Goal: Information Seeking & Learning: Understand process/instructions

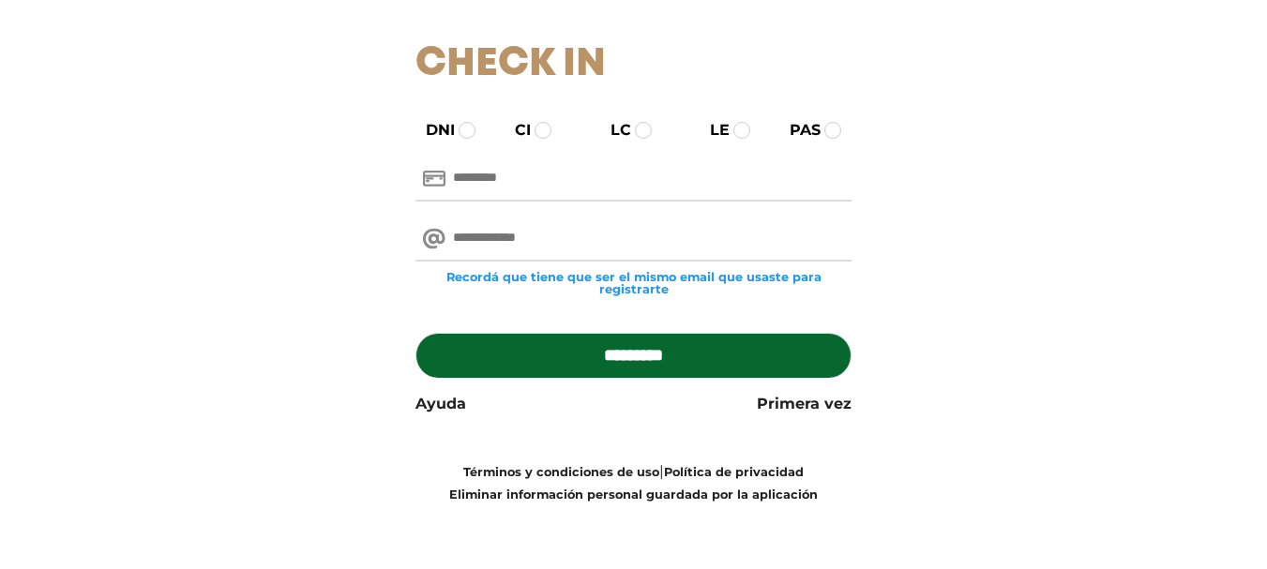
scroll to position [154, 0]
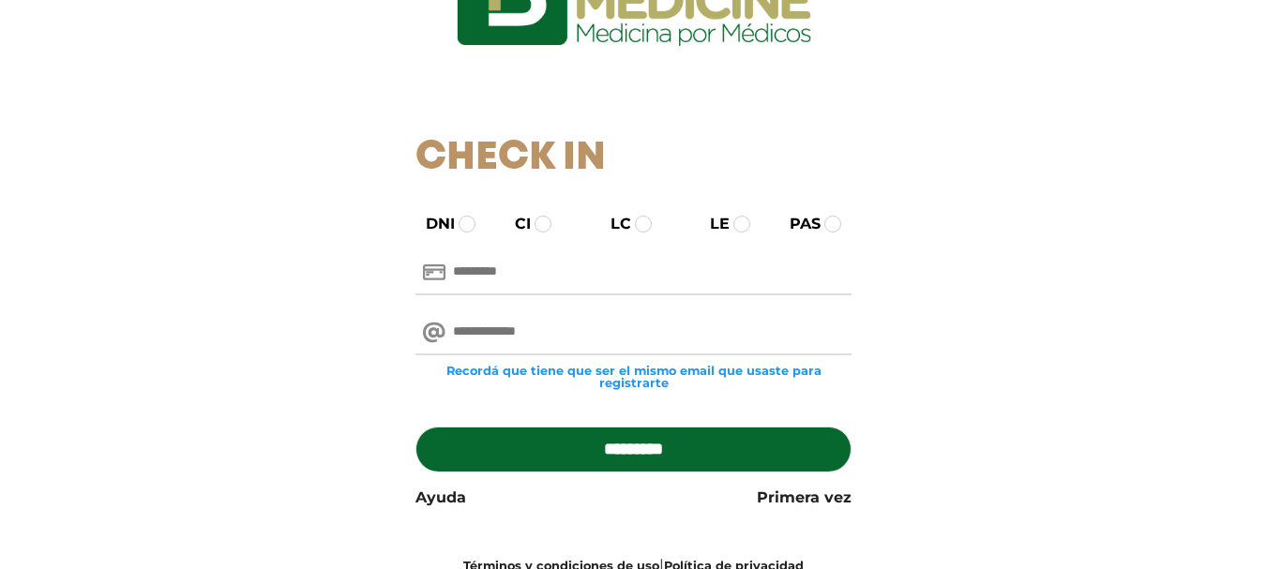
click at [489, 275] on input "text" at bounding box center [633, 272] width 436 height 45
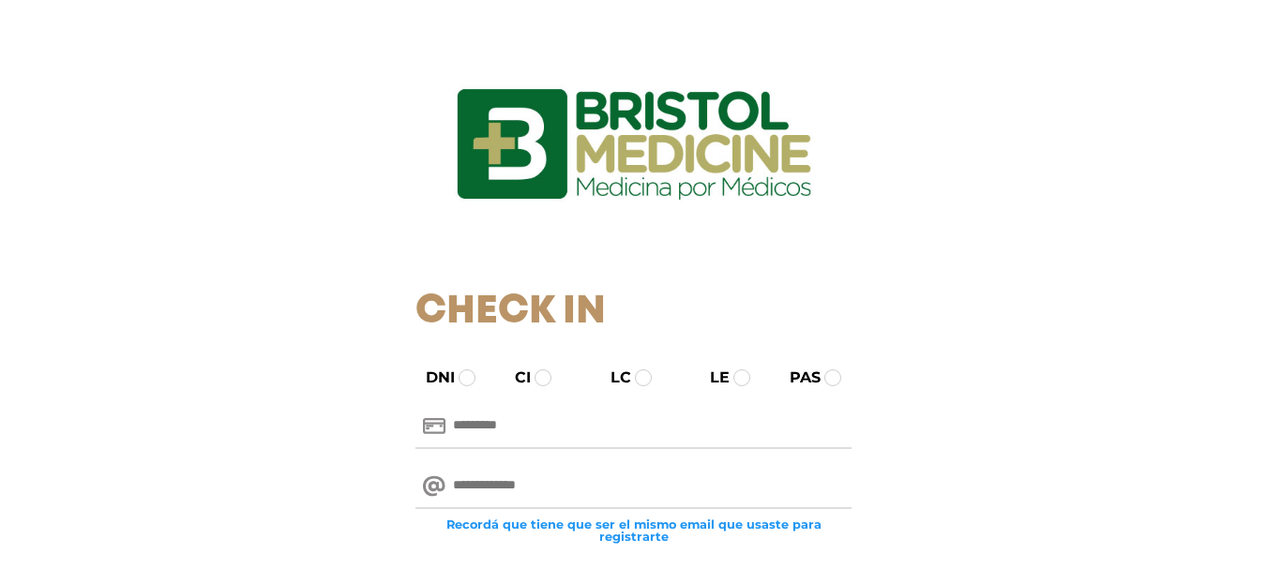
click at [523, 423] on input "text" at bounding box center [633, 426] width 436 height 45
click at [448, 418] on input "text" at bounding box center [633, 426] width 436 height 45
type input "********"
click at [504, 483] on input "email" at bounding box center [633, 486] width 436 height 45
type input "**********"
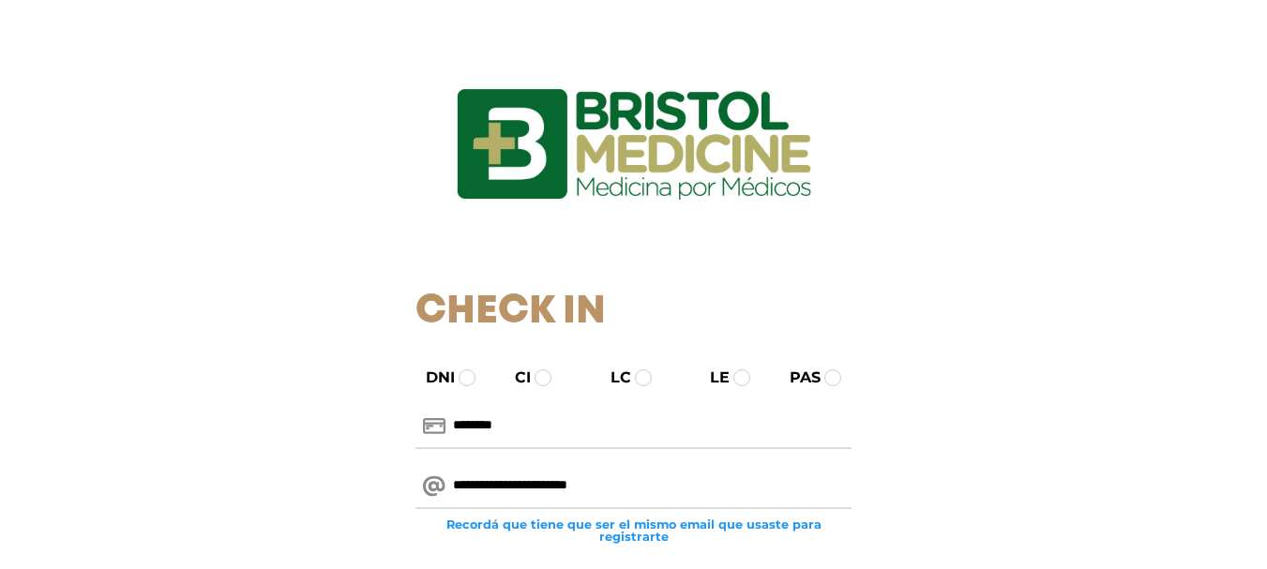
scroll to position [188, 0]
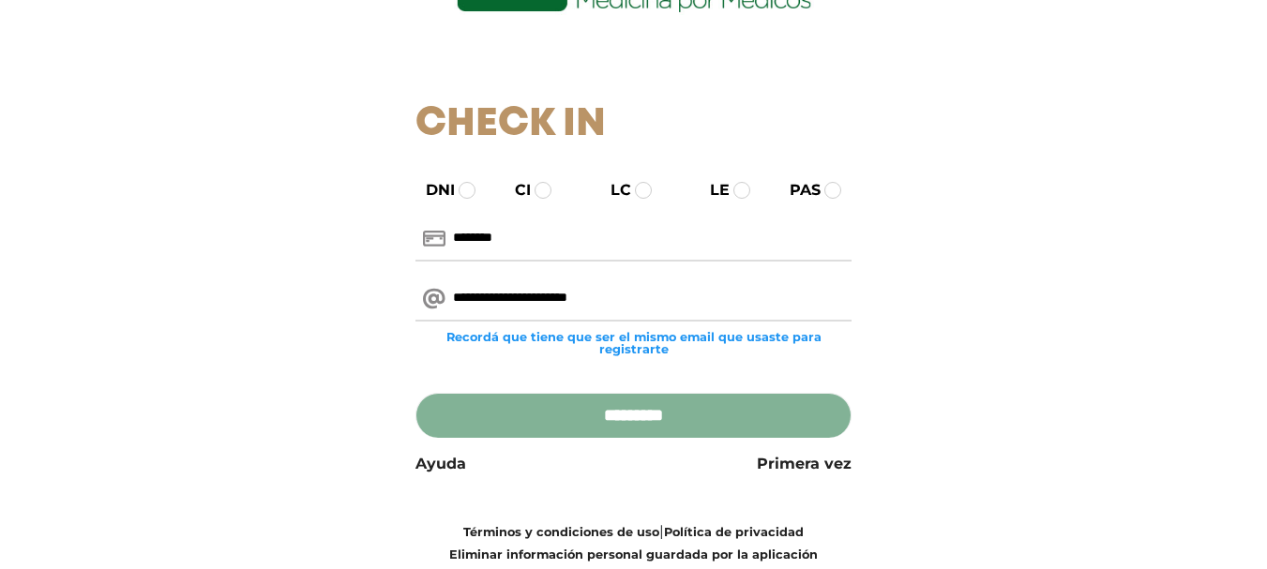
click at [631, 415] on input "*********" at bounding box center [633, 415] width 436 height 45
type input "**********"
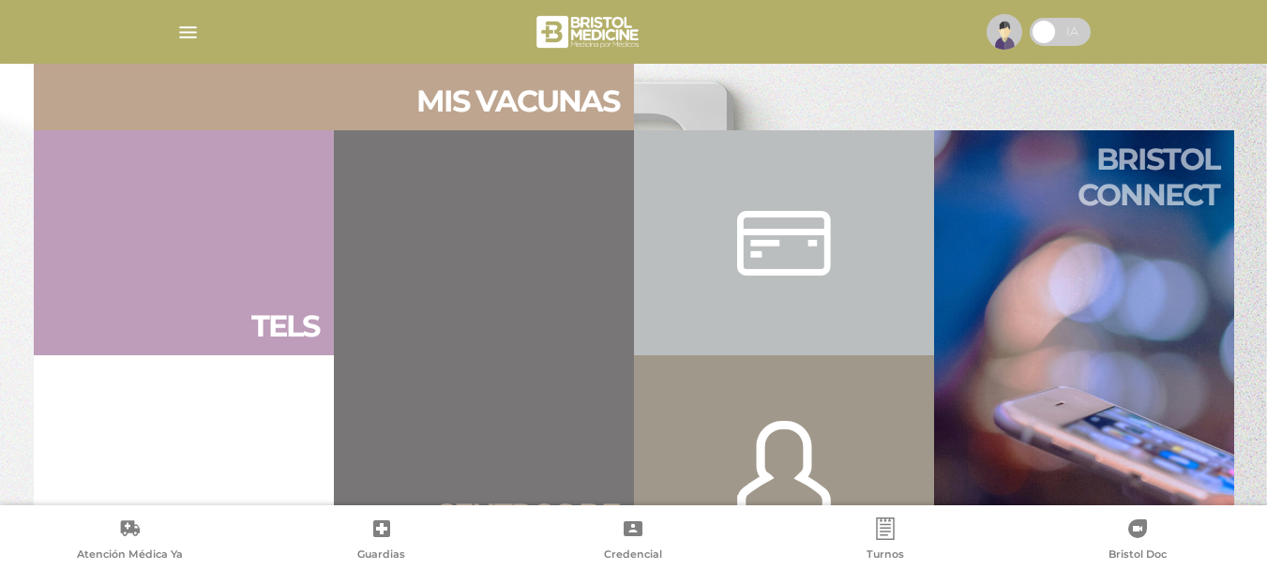
scroll to position [1144, 0]
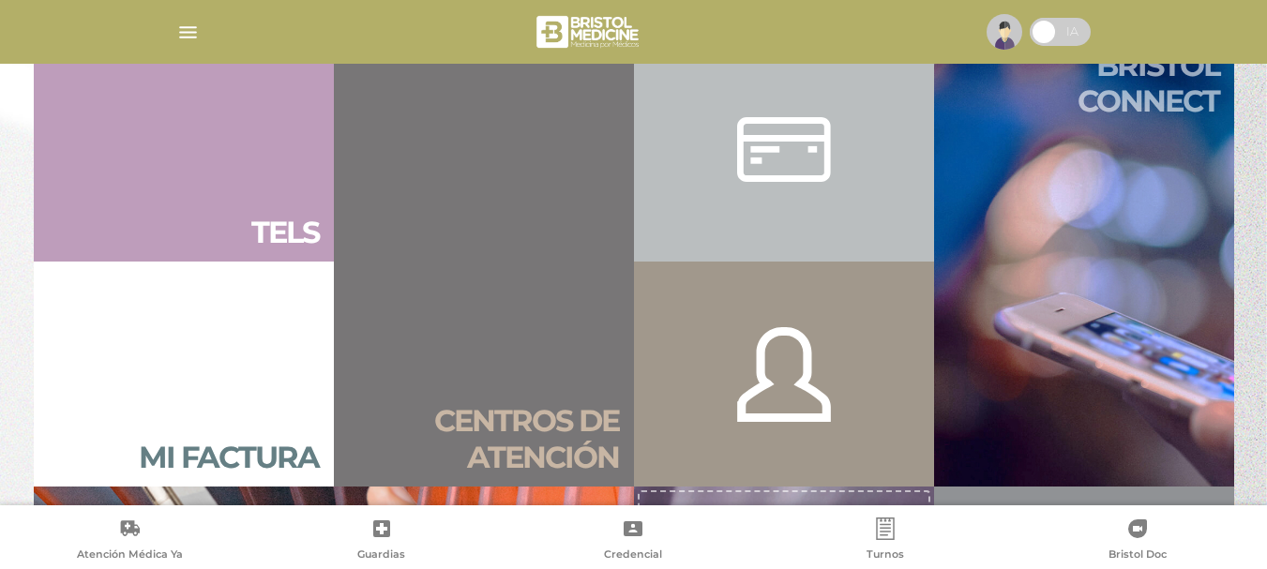
click at [1108, 352] on link "Bristol connect" at bounding box center [1084, 262] width 300 height 450
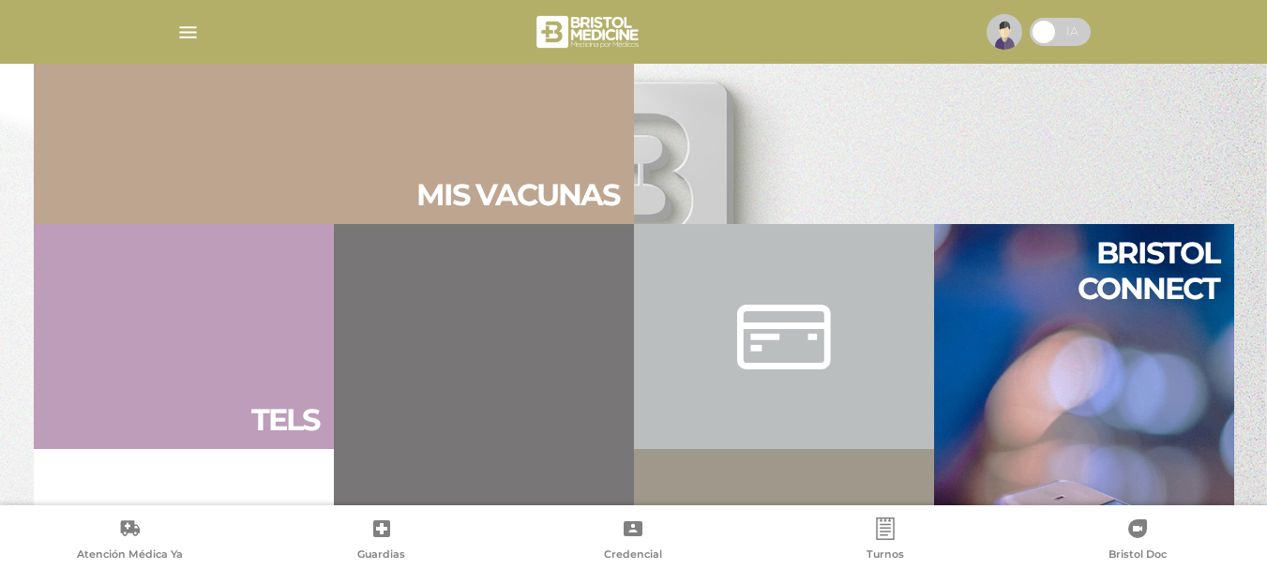
scroll to position [1144, 0]
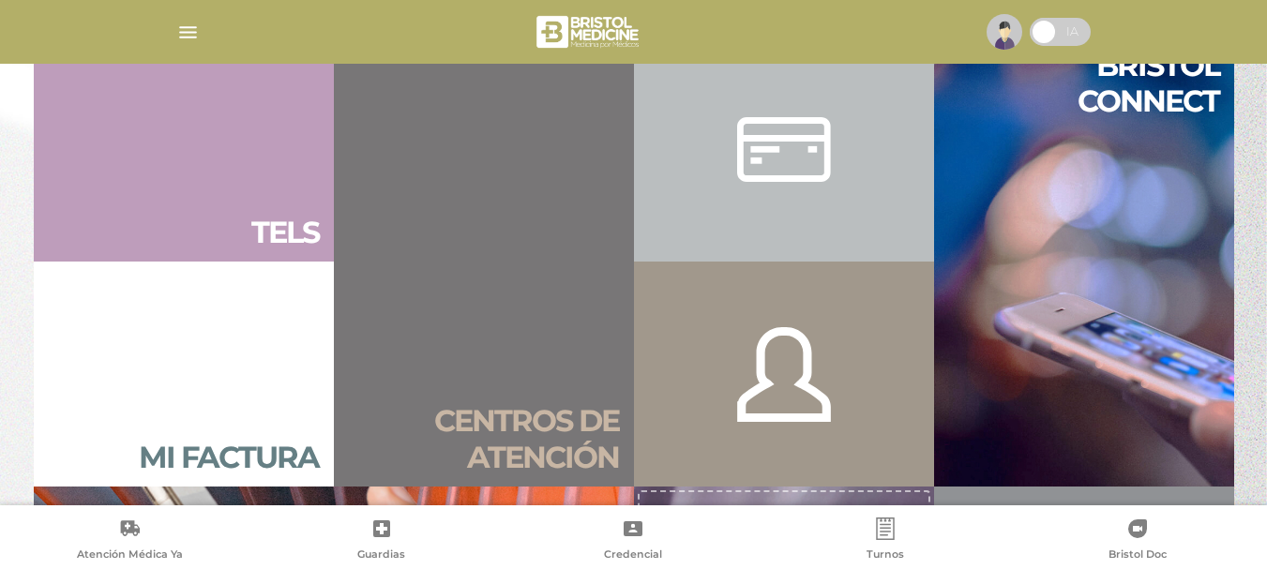
click at [790, 158] on div at bounding box center [784, 149] width 94 height 180
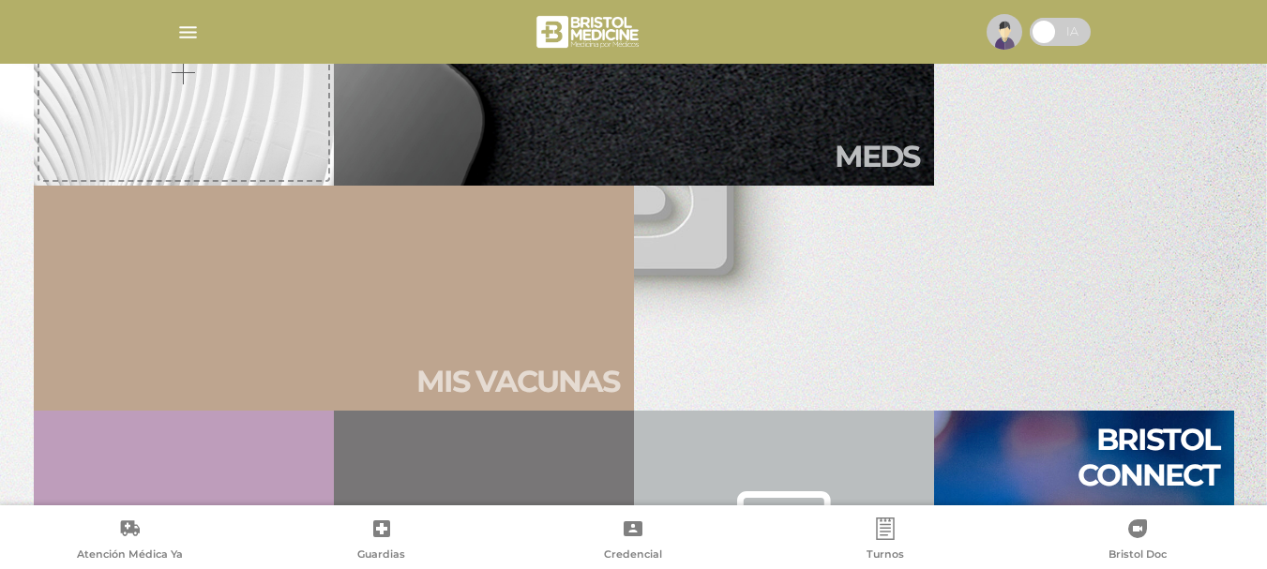
scroll to position [395, 0]
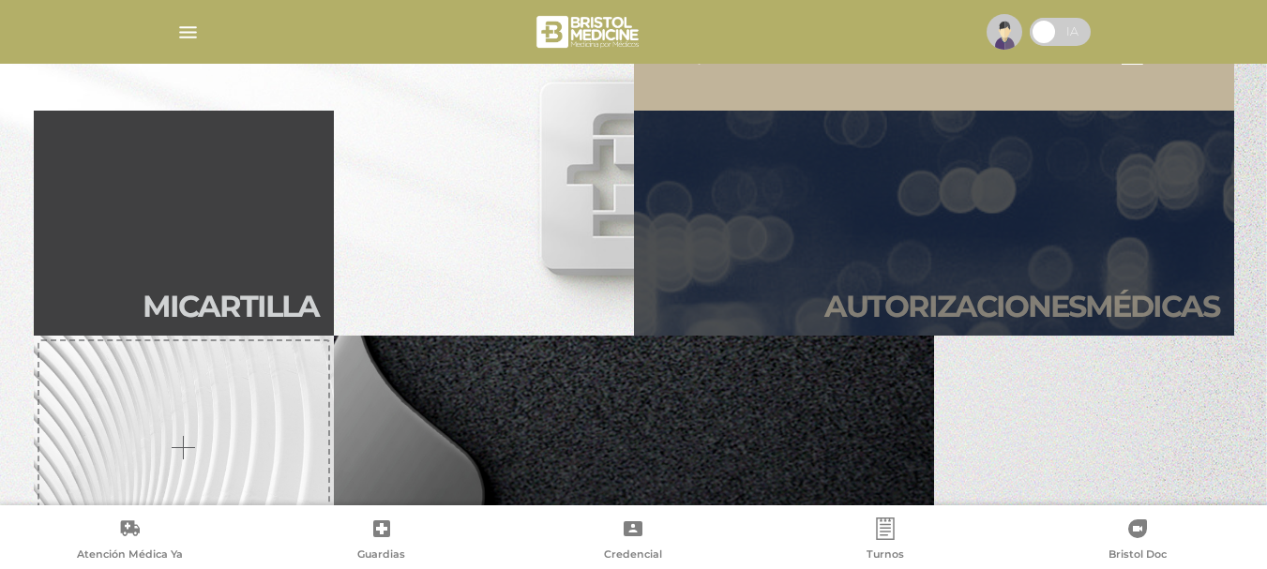
click at [896, 219] on link "Autori zaciones médicas" at bounding box center [934, 223] width 600 height 225
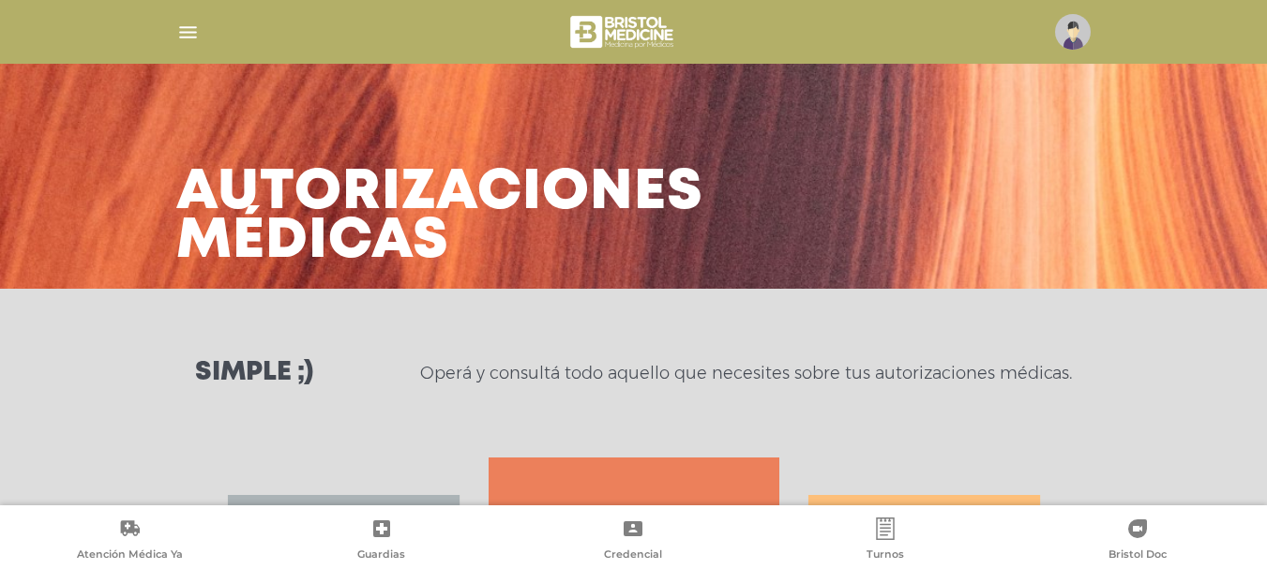
scroll to position [372, 0]
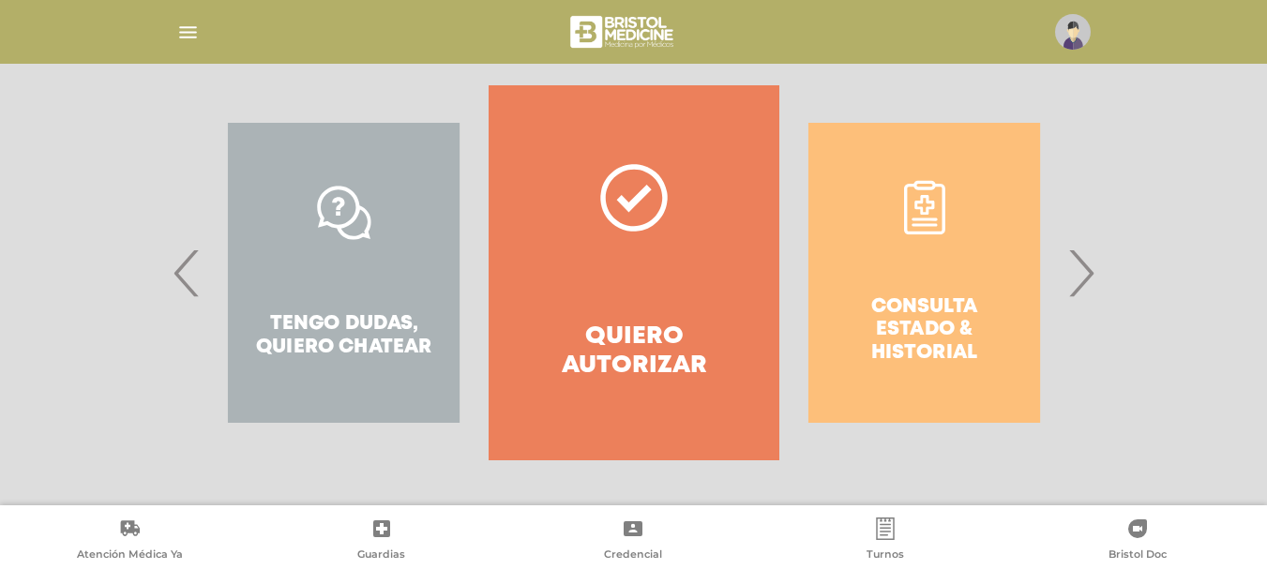
click at [1089, 278] on span "›" at bounding box center [1080, 272] width 37 height 101
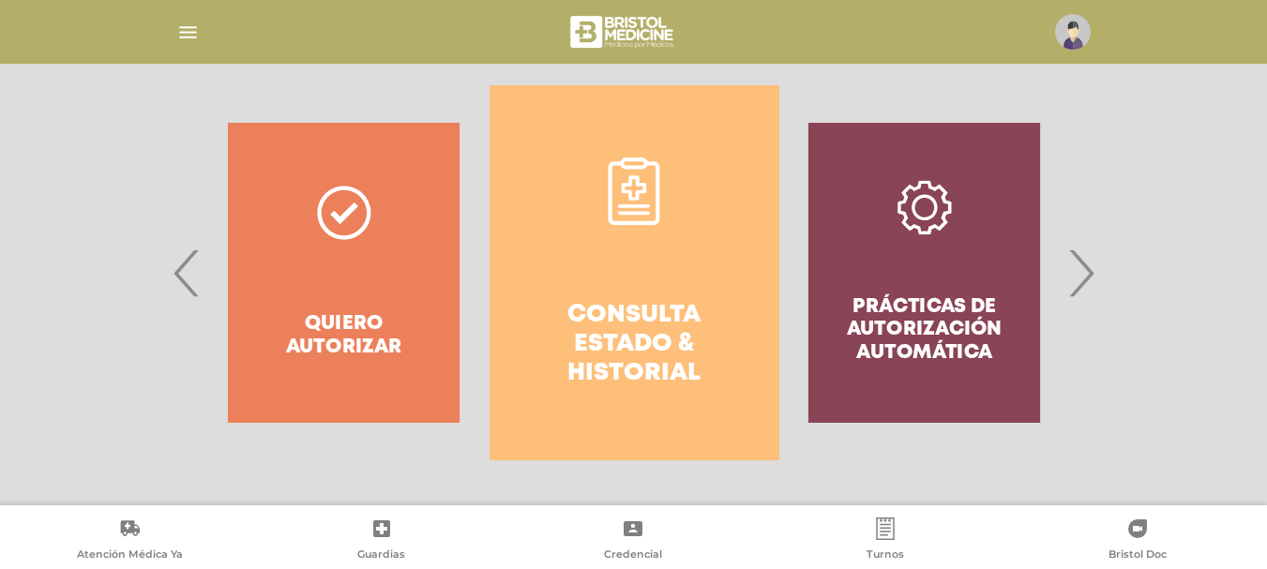
click at [1089, 278] on span "›" at bounding box center [1080, 272] width 37 height 101
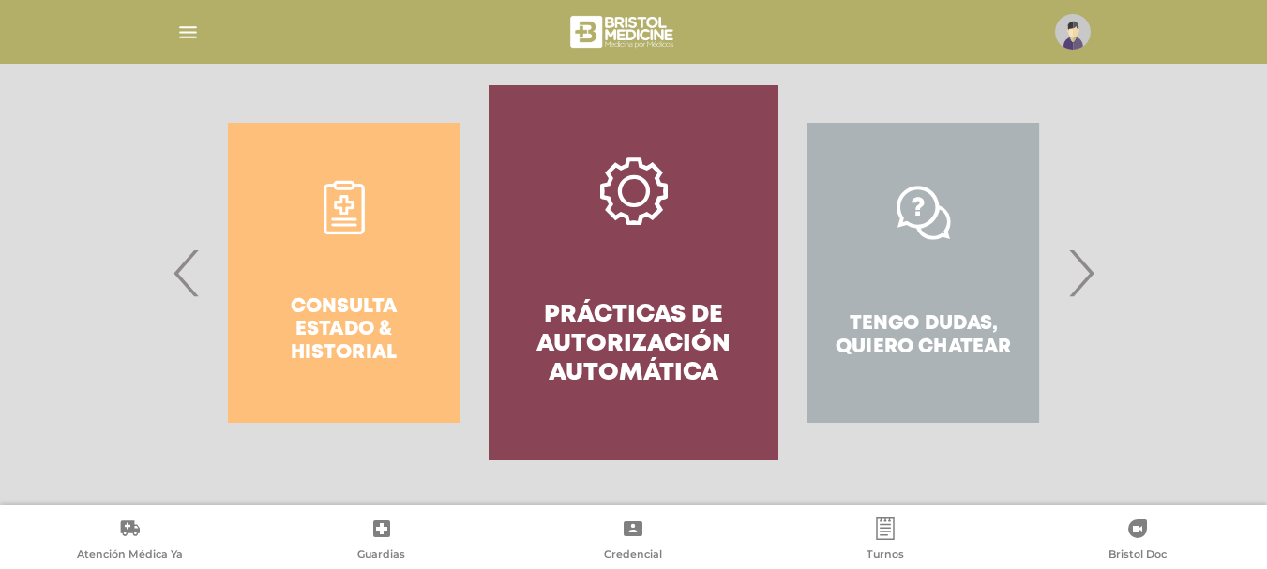
click at [1089, 278] on span "›" at bounding box center [1080, 272] width 37 height 101
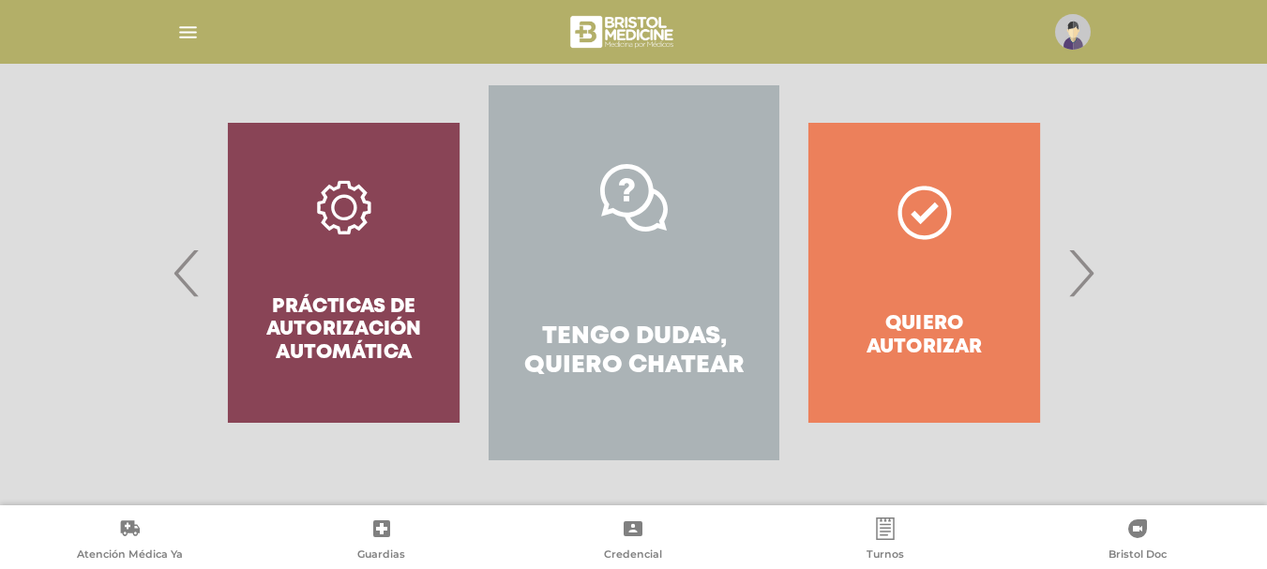
click at [1089, 278] on span "›" at bounding box center [1080, 272] width 37 height 101
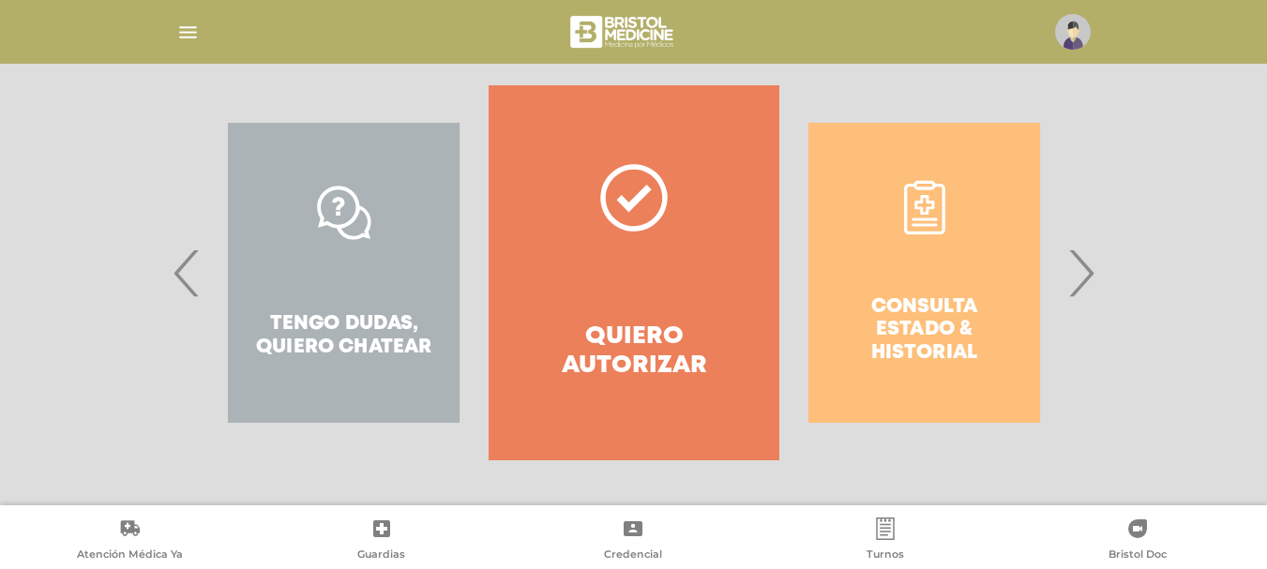
click at [1089, 278] on span "›" at bounding box center [1080, 272] width 37 height 101
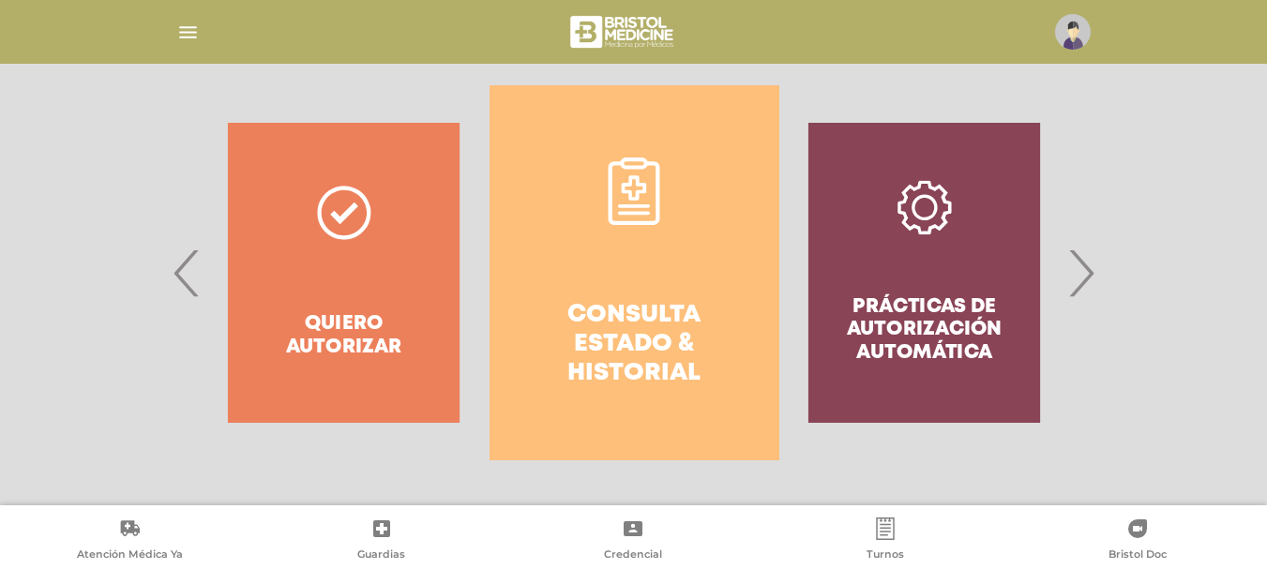
click at [1089, 278] on span "›" at bounding box center [1080, 272] width 37 height 101
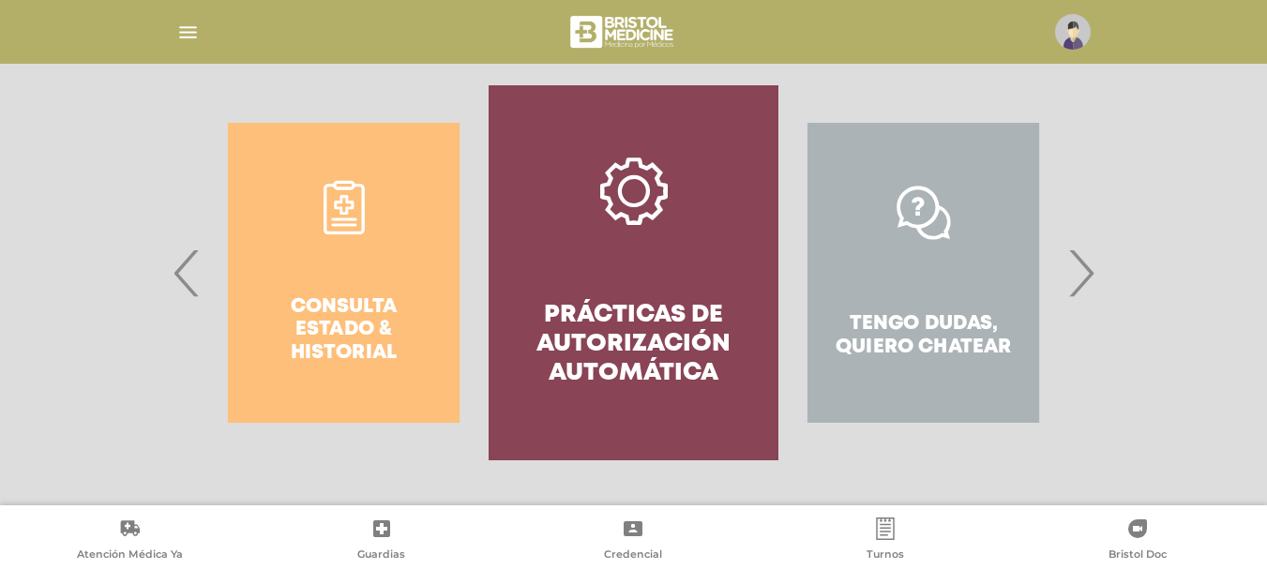
click at [1089, 267] on span "›" at bounding box center [1080, 272] width 37 height 101
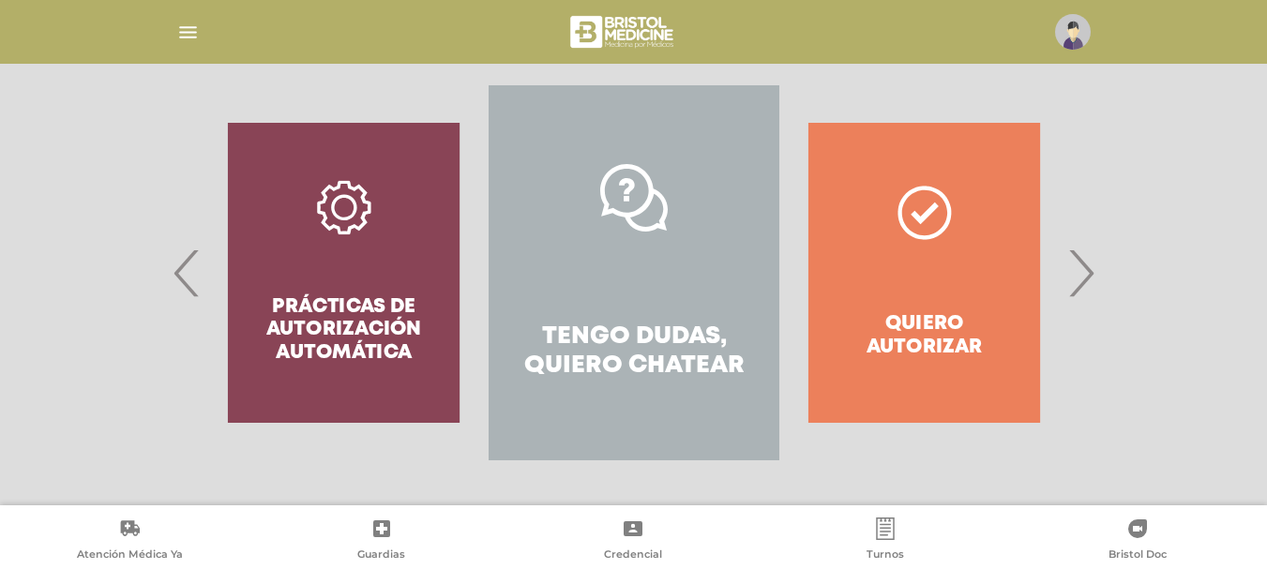
click at [1089, 267] on span "›" at bounding box center [1080, 272] width 37 height 101
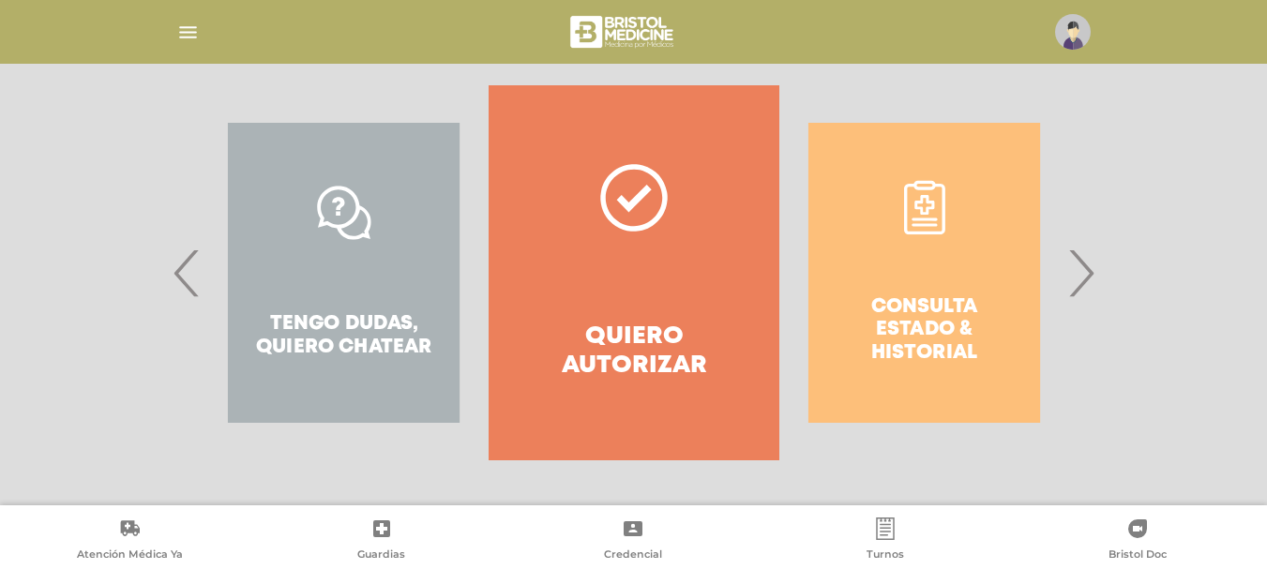
click at [1089, 267] on span "›" at bounding box center [1080, 272] width 37 height 101
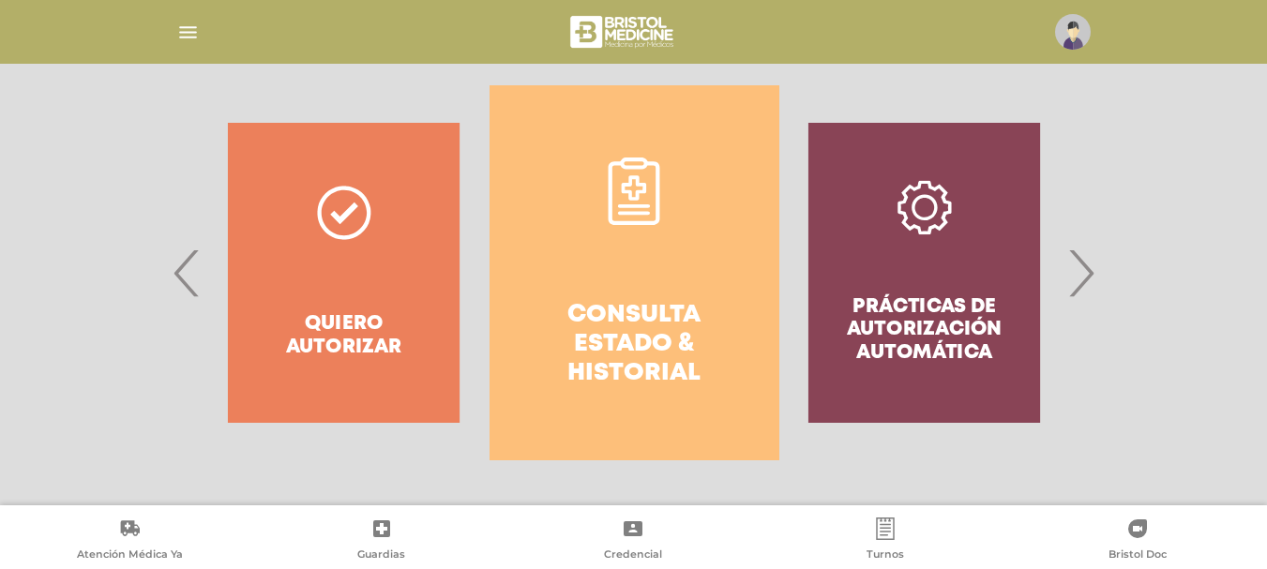
click at [1089, 267] on span "›" at bounding box center [1080, 272] width 37 height 101
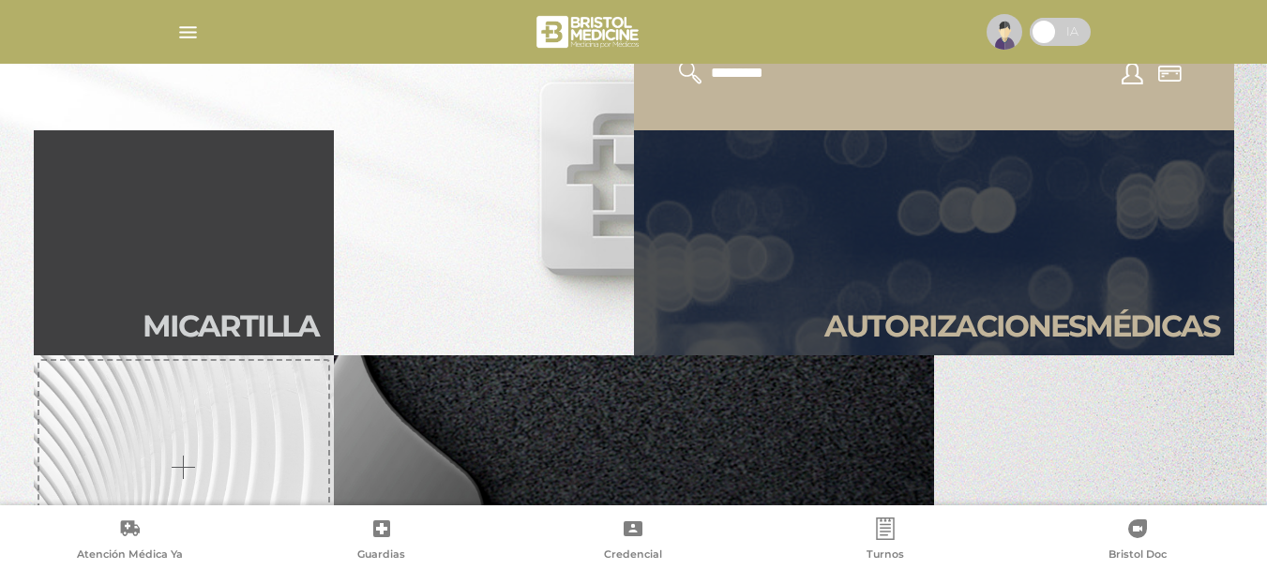
scroll to position [656, 0]
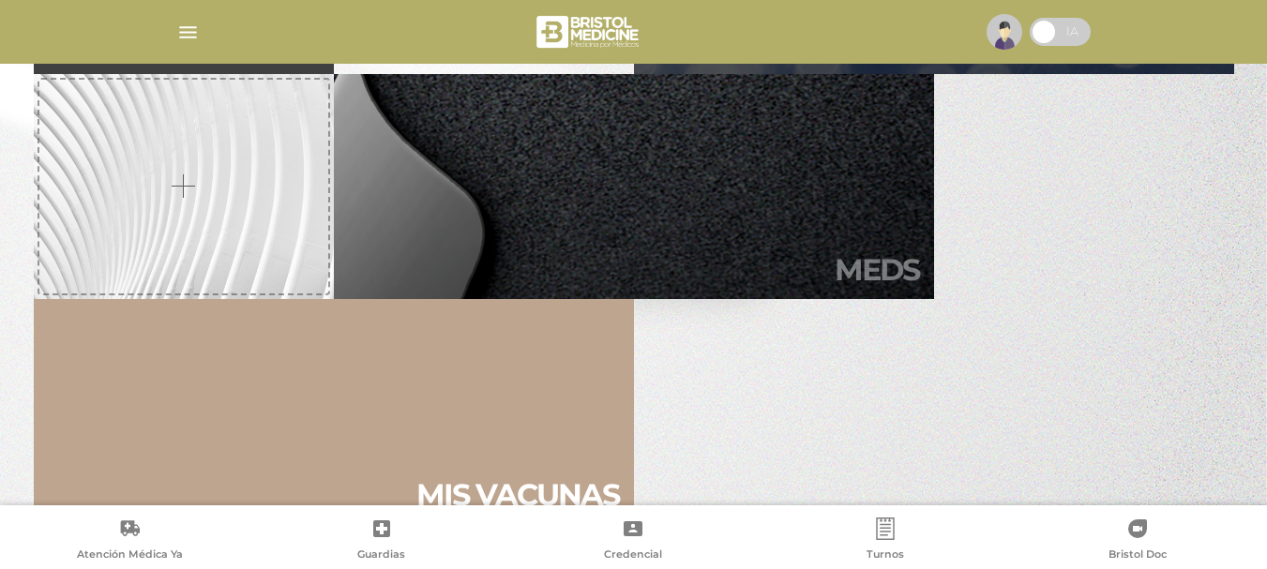
click at [744, 187] on link "Meds" at bounding box center [634, 186] width 600 height 225
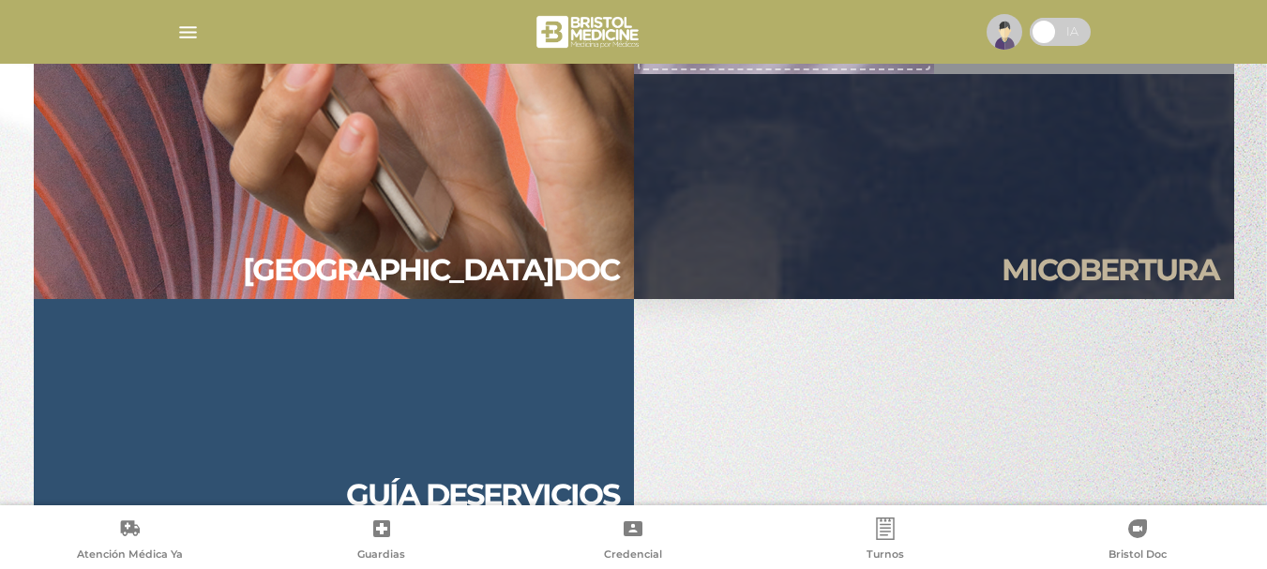
scroll to position [1800, 0]
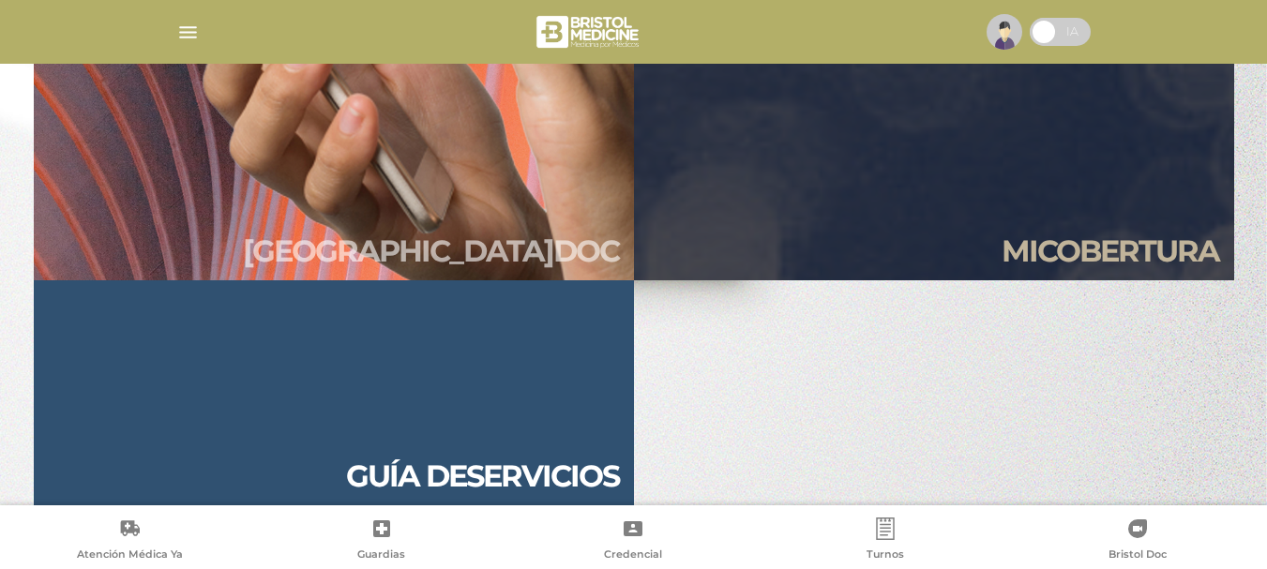
click at [466, 169] on link "Bristol doc" at bounding box center [334, 55] width 600 height 450
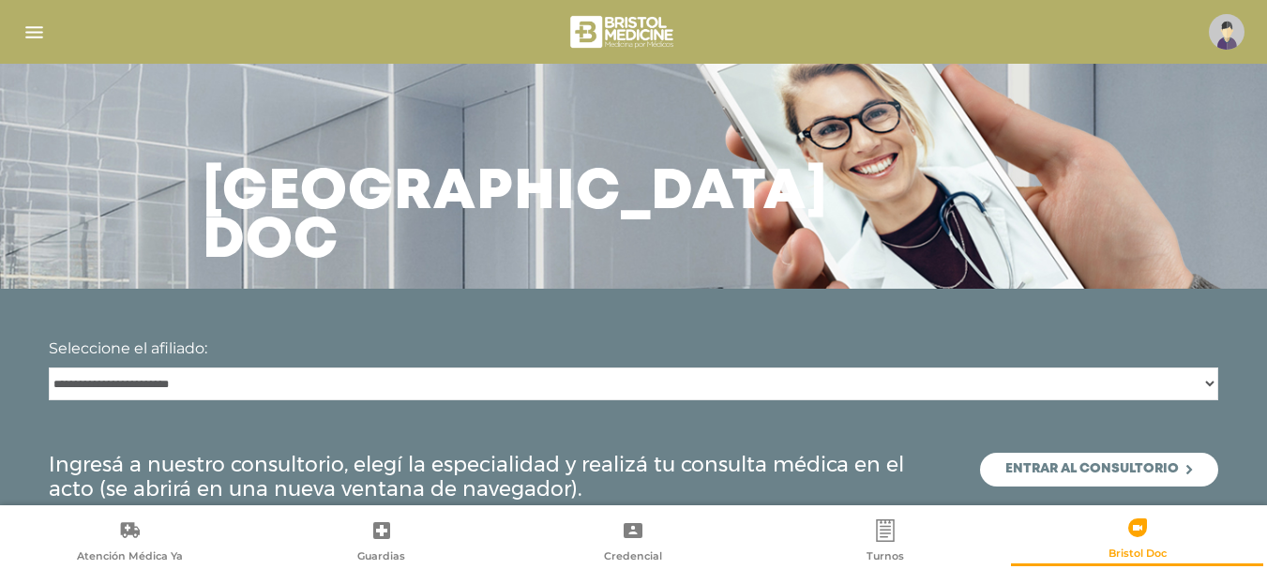
scroll to position [35, 0]
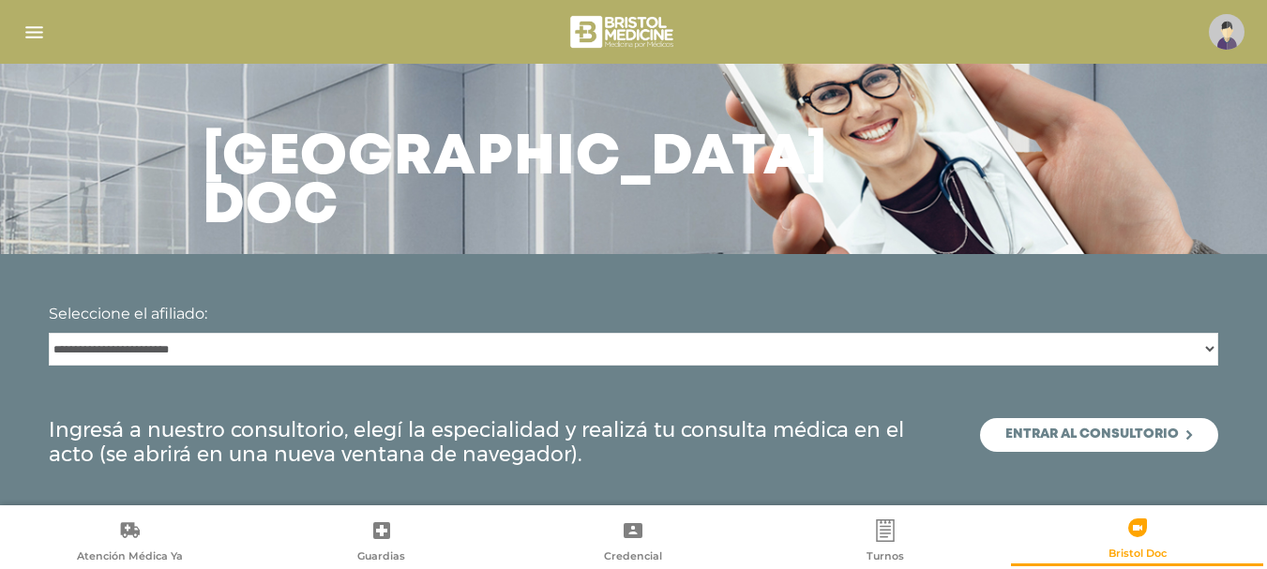
click at [294, 346] on select "**********" at bounding box center [633, 349] width 1169 height 33
click at [1212, 355] on select "**********" at bounding box center [633, 349] width 1169 height 33
click at [339, 353] on select "**********" at bounding box center [633, 349] width 1169 height 33
click at [336, 340] on select "**********" at bounding box center [633, 349] width 1169 height 33
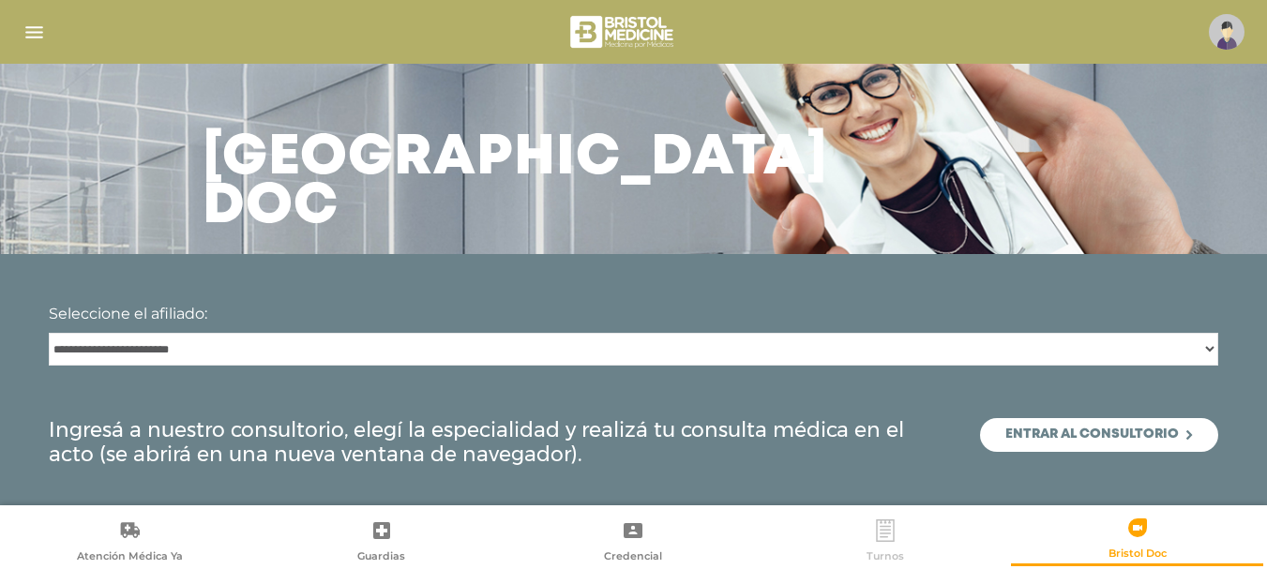
click icon
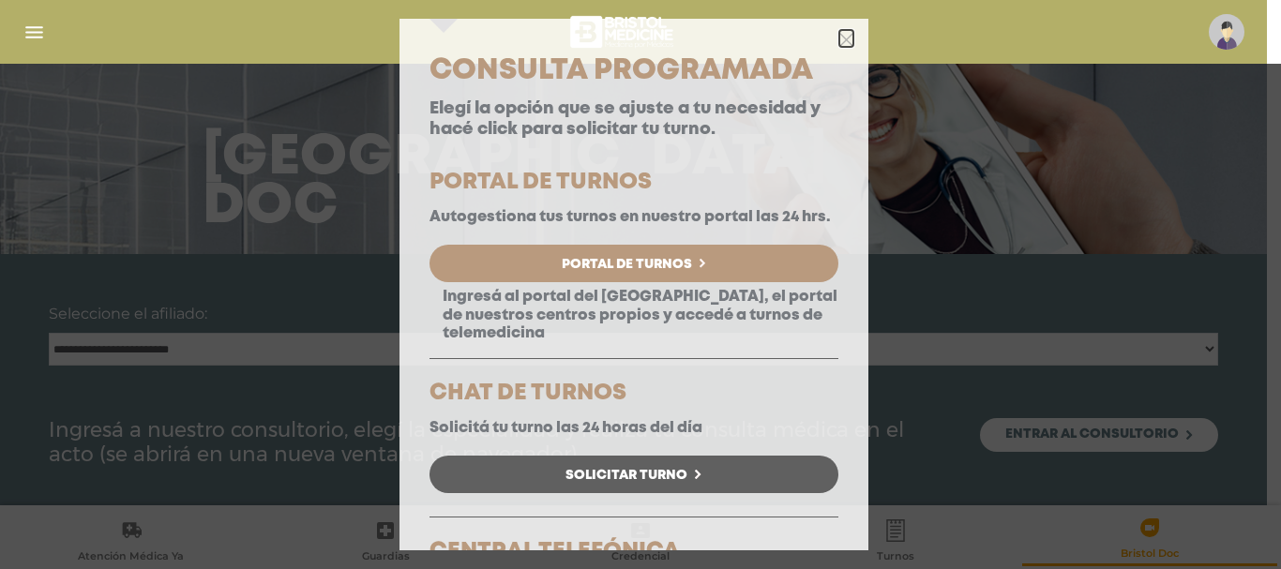
click icon "button"
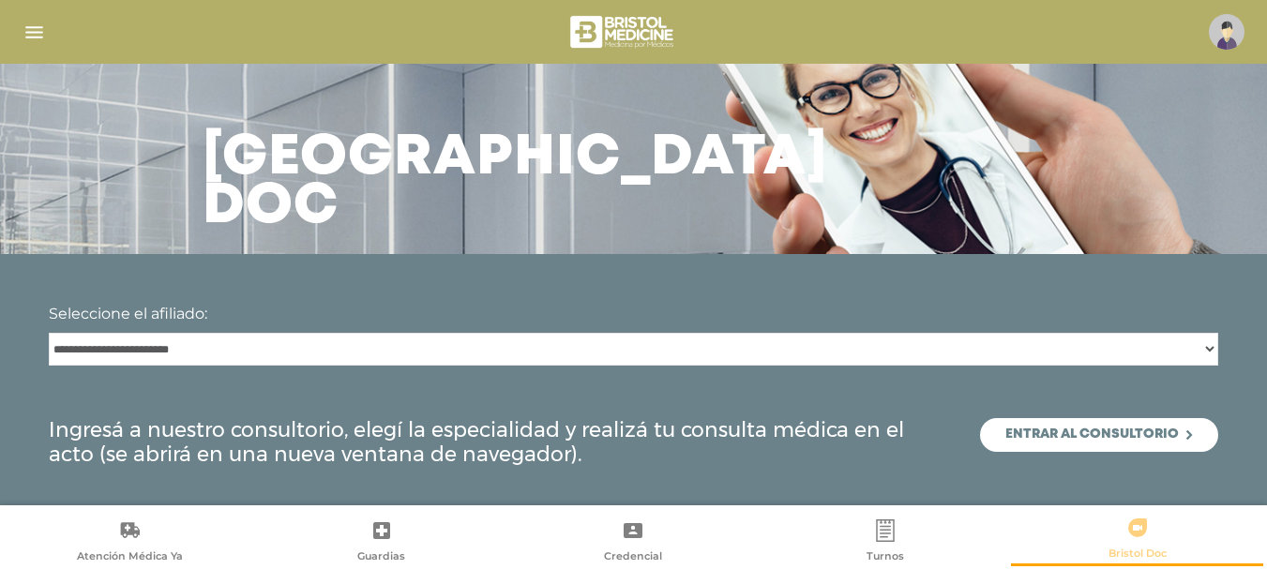
click span "Bristol Doc"
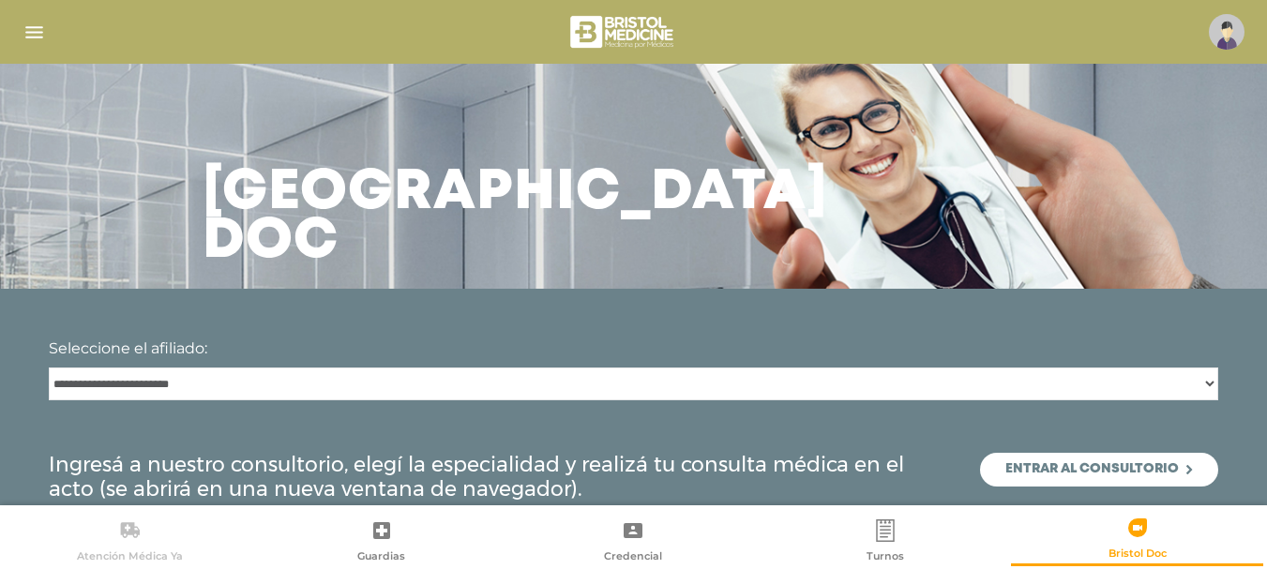
click at [129, 530] on icon at bounding box center [130, 530] width 19 height 16
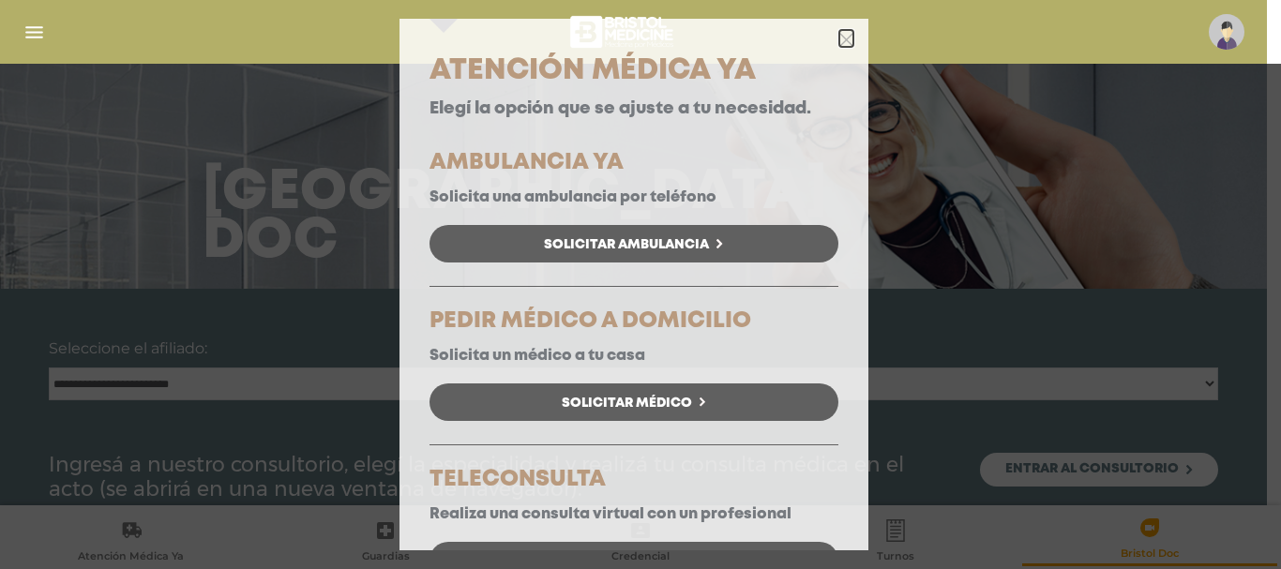
click at [839, 39] on icon "button" at bounding box center [846, 40] width 14 height 14
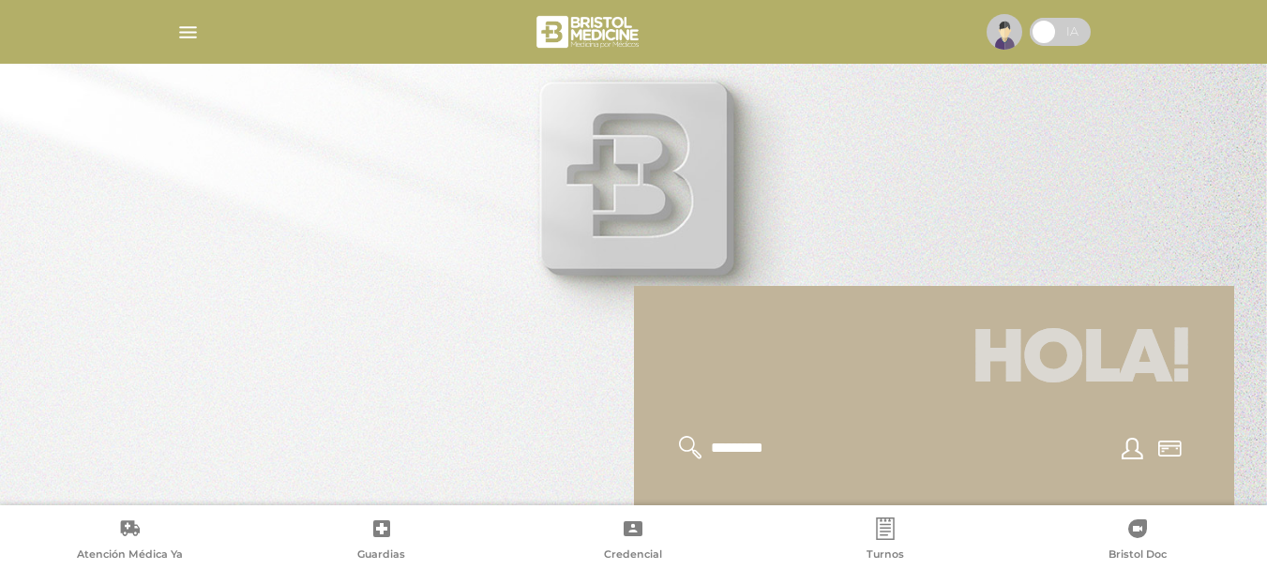
click at [1061, 28] on span at bounding box center [1060, 32] width 61 height 28
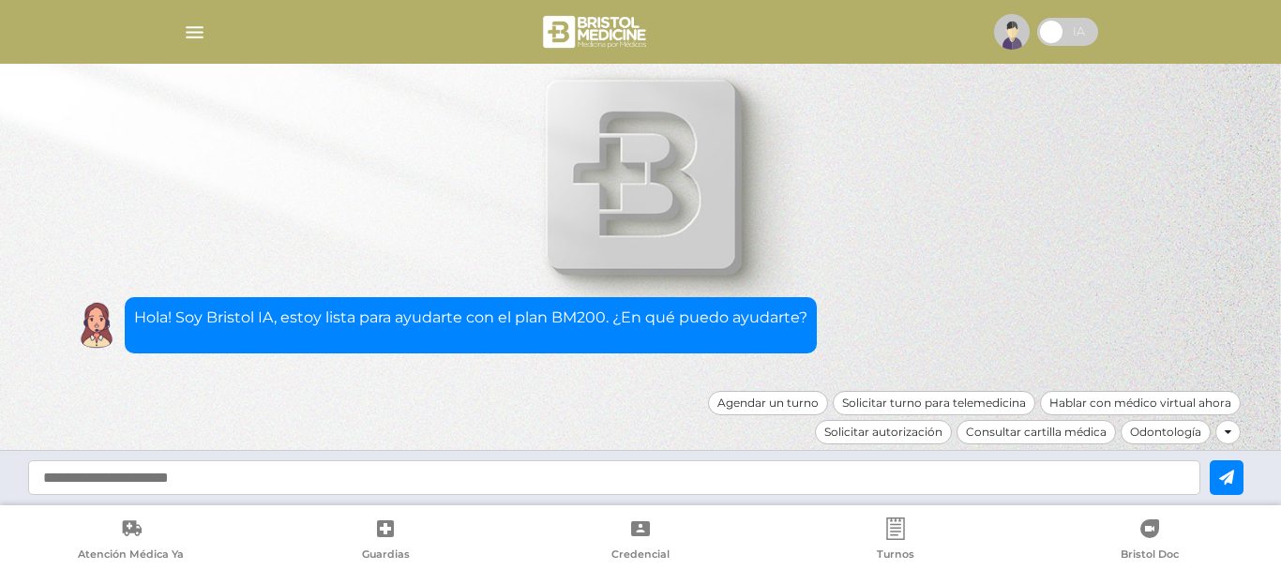
click at [1230, 431] on icon at bounding box center [1228, 432] width 7 height 11
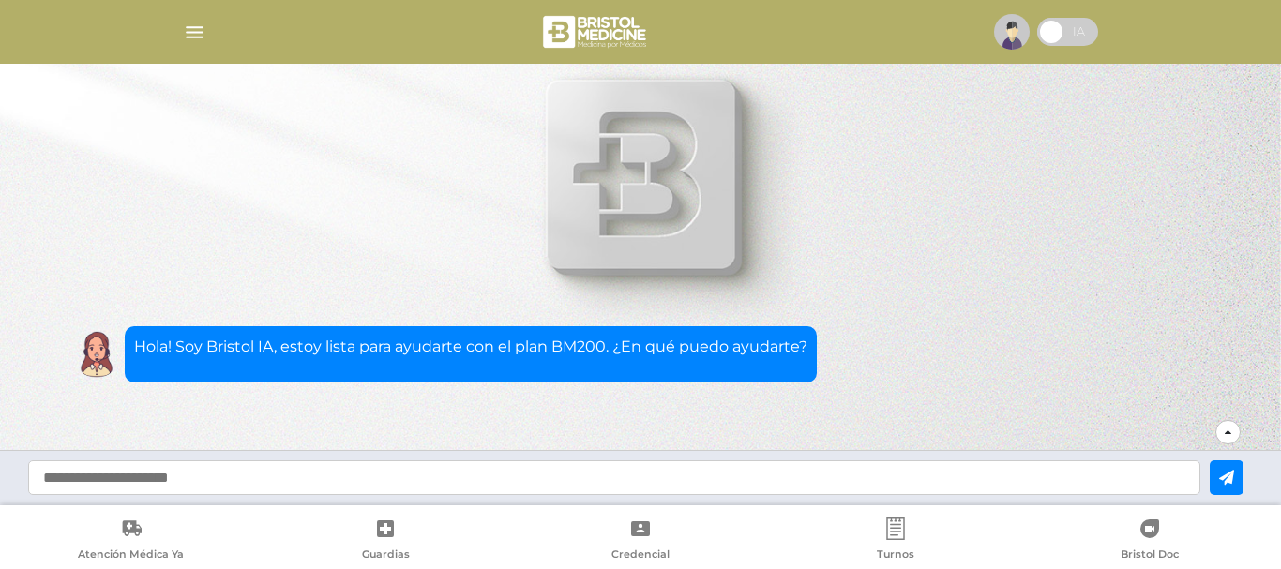
click at [1225, 433] on icon at bounding box center [1228, 432] width 7 height 11
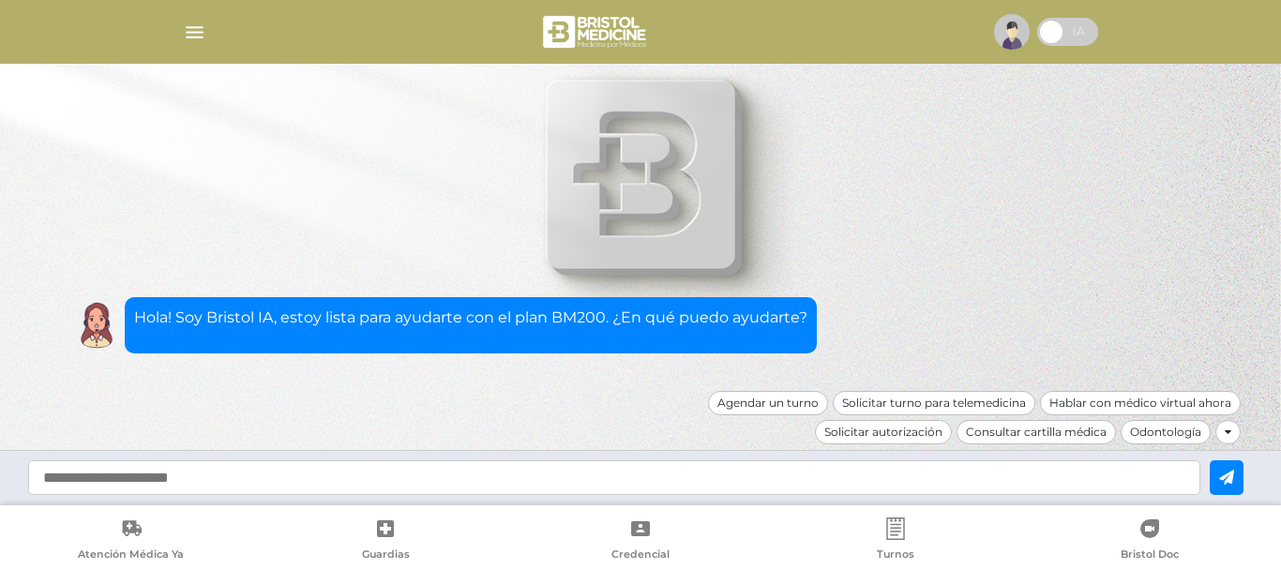
click at [1065, 29] on span at bounding box center [1051, 32] width 28 height 28
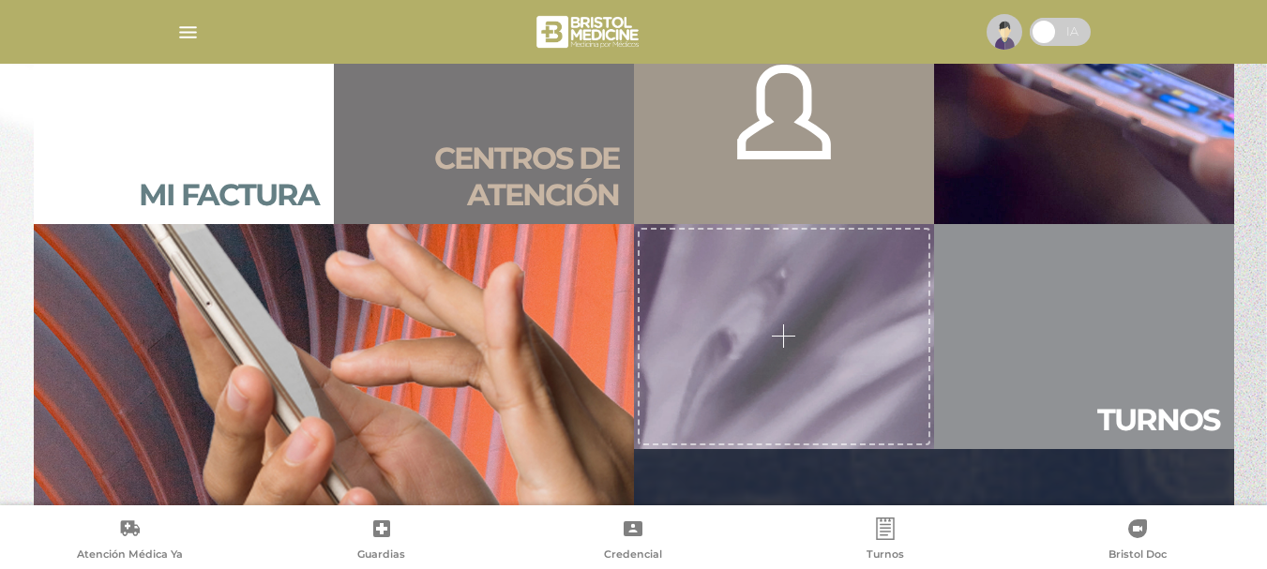
scroll to position [1800, 0]
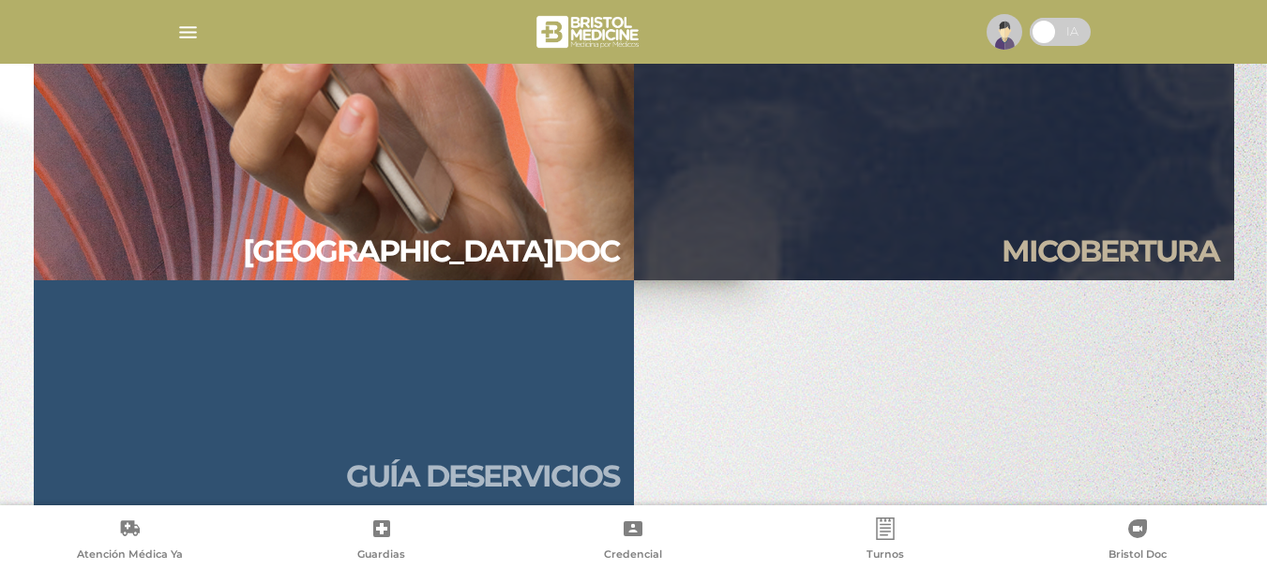
click at [530, 401] on link "Guía de servicios" at bounding box center [334, 392] width 600 height 225
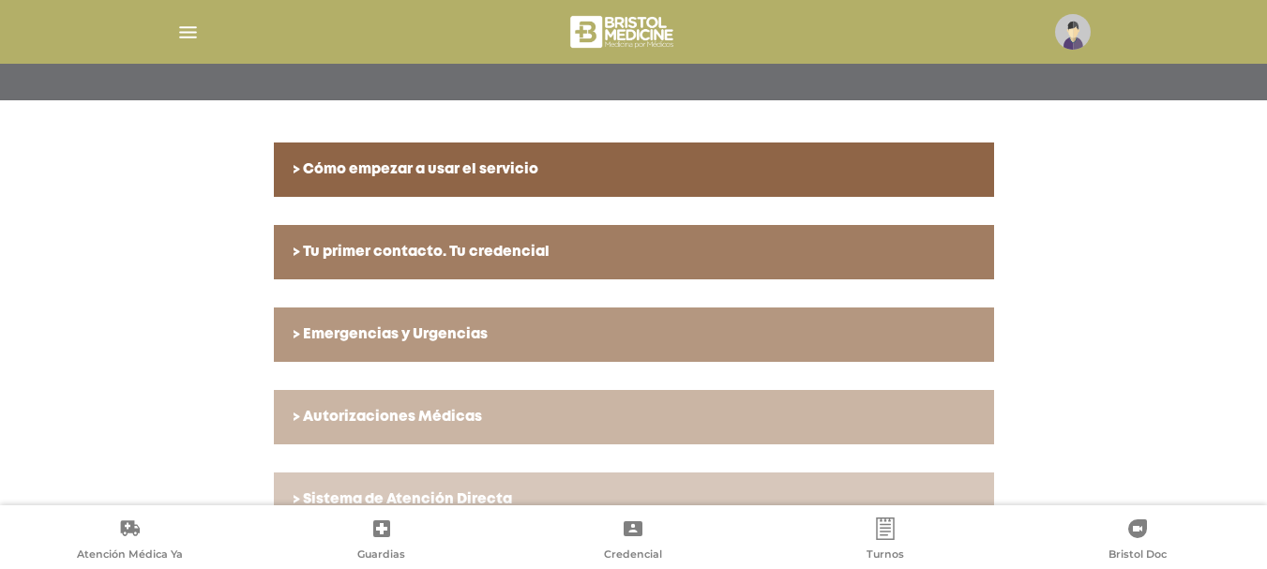
scroll to position [255, 0]
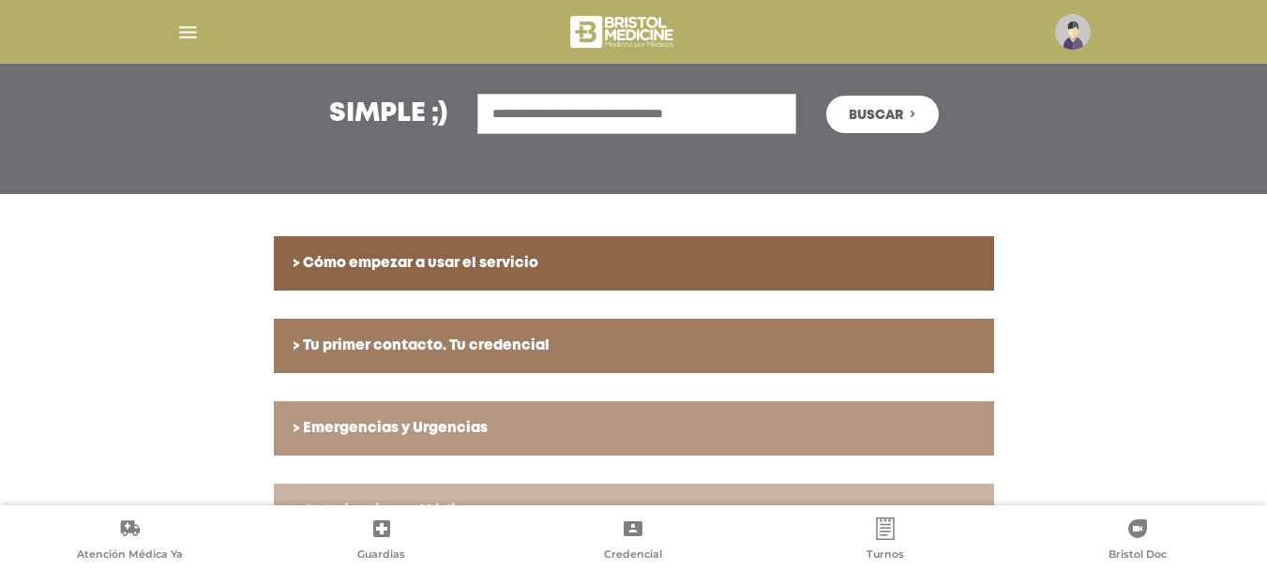
click at [669, 129] on input "text" at bounding box center [636, 114] width 319 height 40
click at [826, 96] on button "Buscar" at bounding box center [882, 115] width 113 height 38
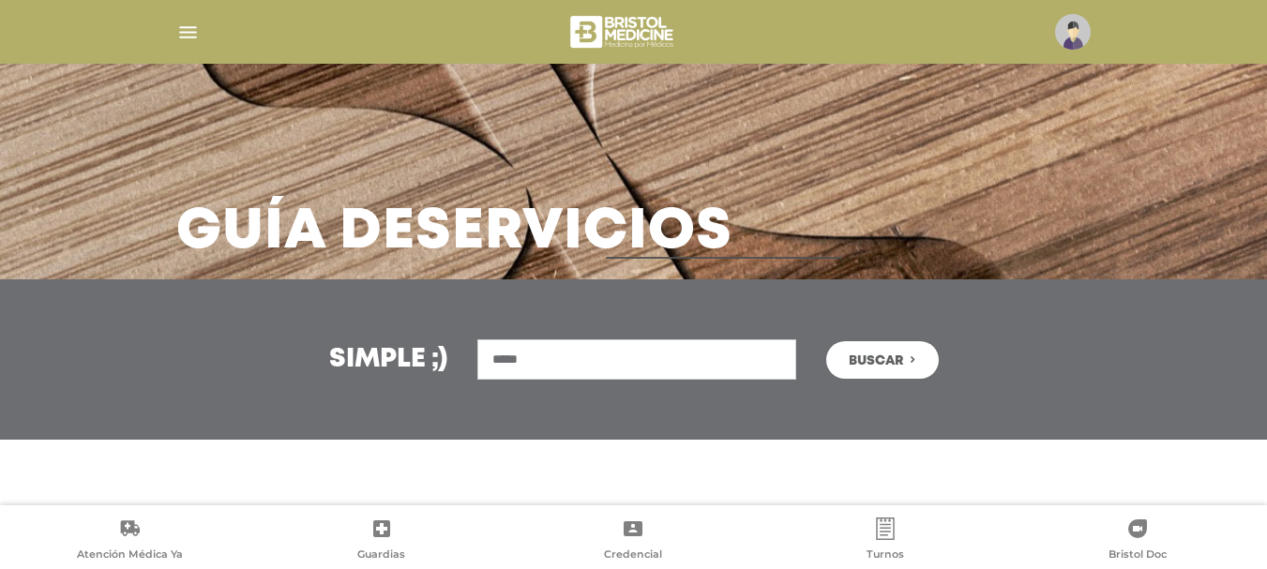
scroll to position [9, 0]
click at [886, 362] on span "Buscar" at bounding box center [876, 360] width 54 height 13
click at [672, 356] on input "*****" at bounding box center [636, 359] width 319 height 40
type input "*"
click at [907, 356] on button "Buscar" at bounding box center [882, 360] width 113 height 38
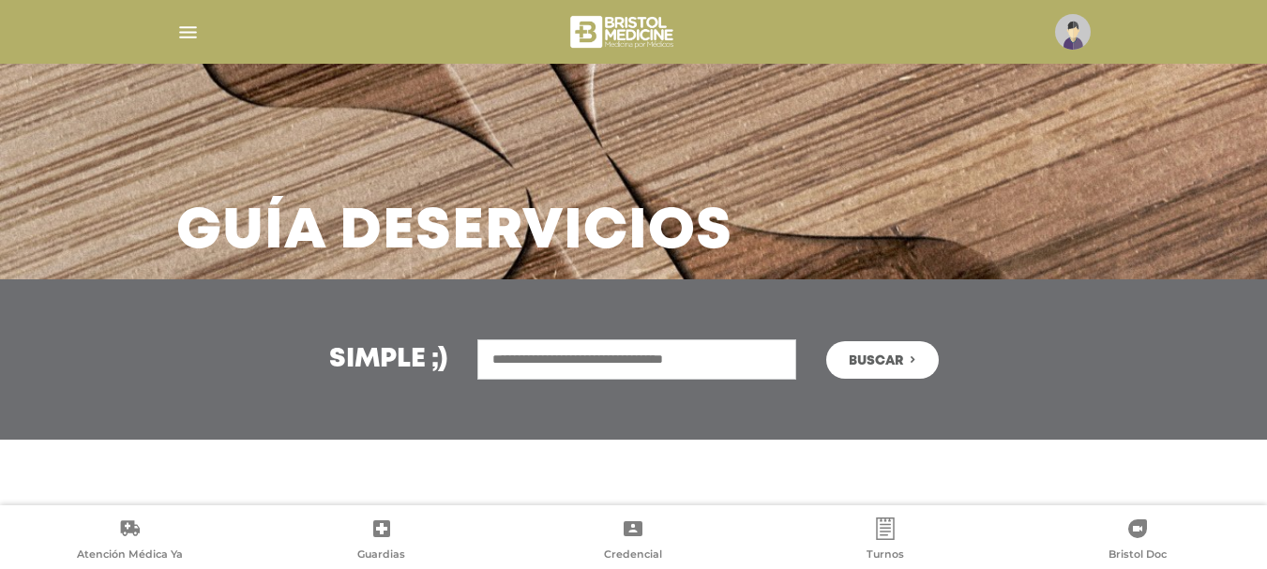
click at [673, 360] on input "text" at bounding box center [636, 359] width 319 height 40
type input "*"
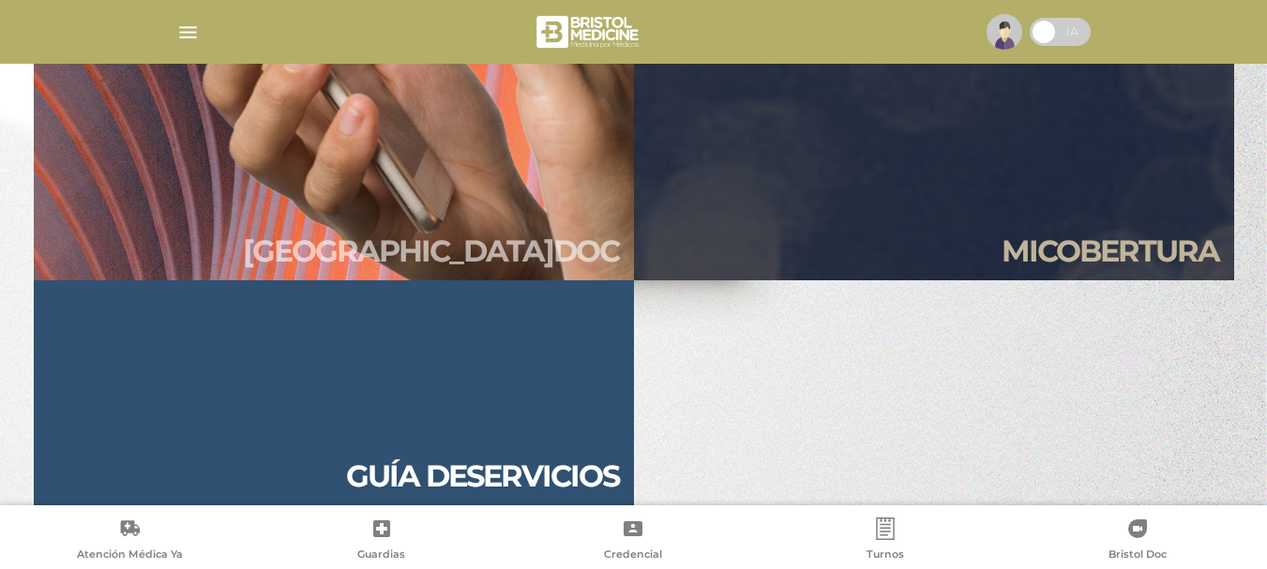
scroll to position [1800, 0]
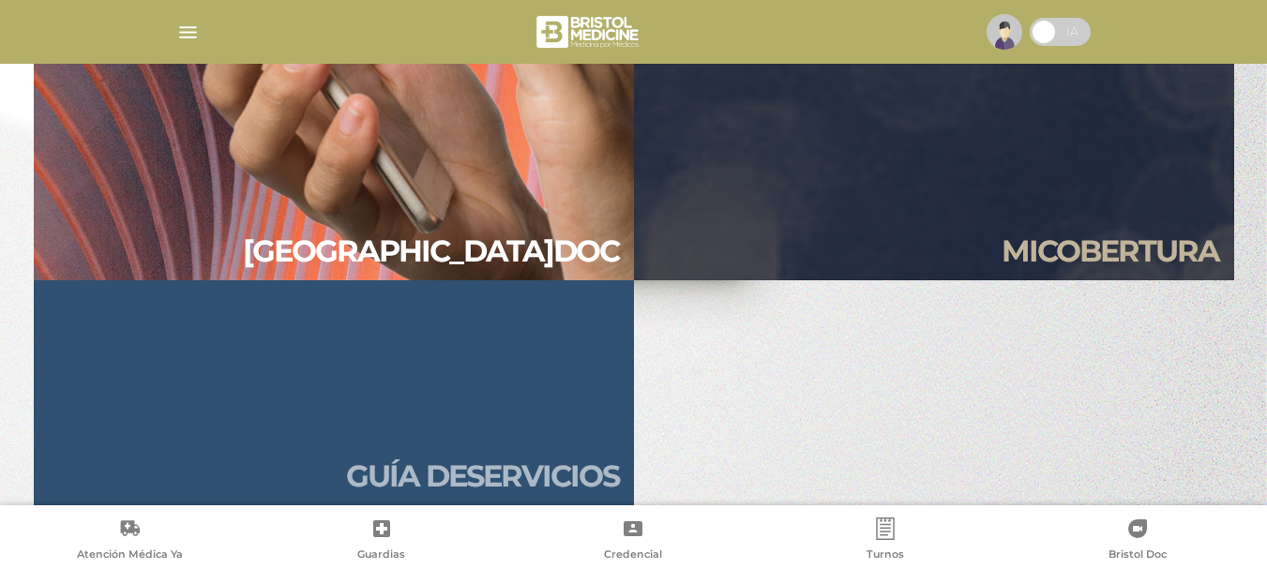
click at [450, 462] on h2 "Guía de servicios" at bounding box center [482, 477] width 273 height 36
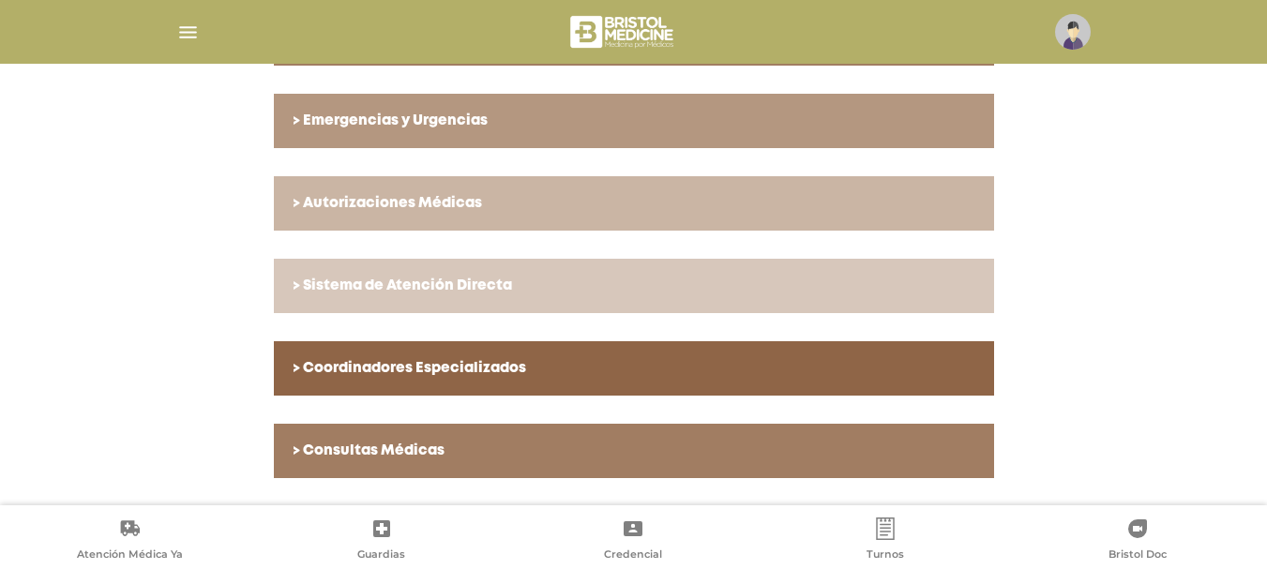
scroll to position [724, 0]
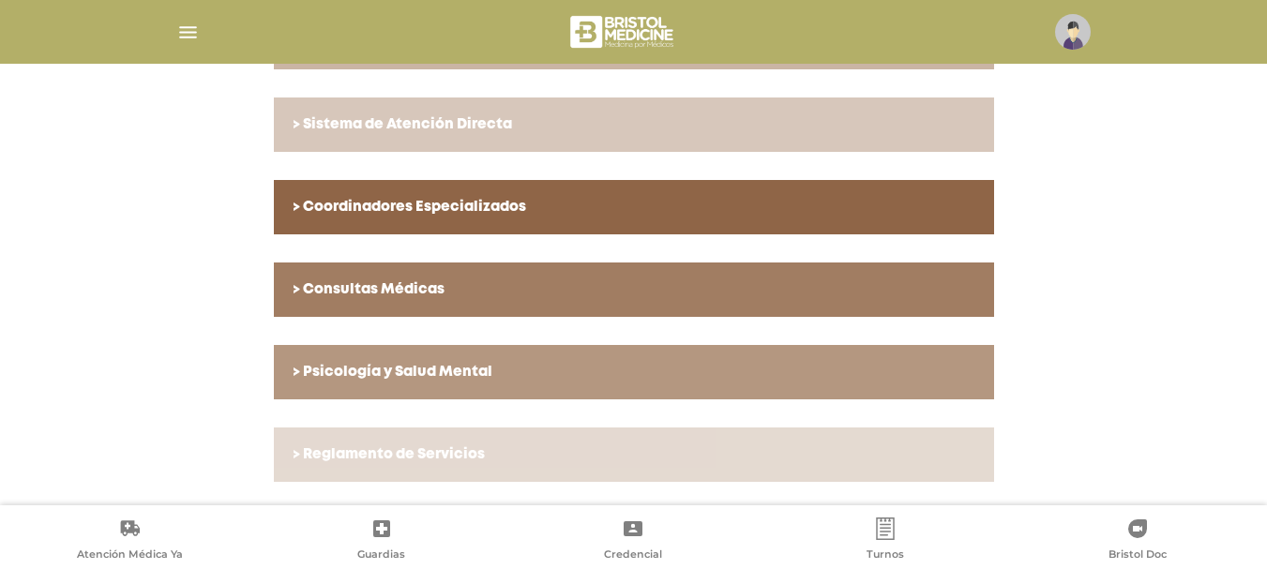
click at [364, 451] on h6 "> Reglamento de Servicios" at bounding box center [634, 454] width 683 height 17
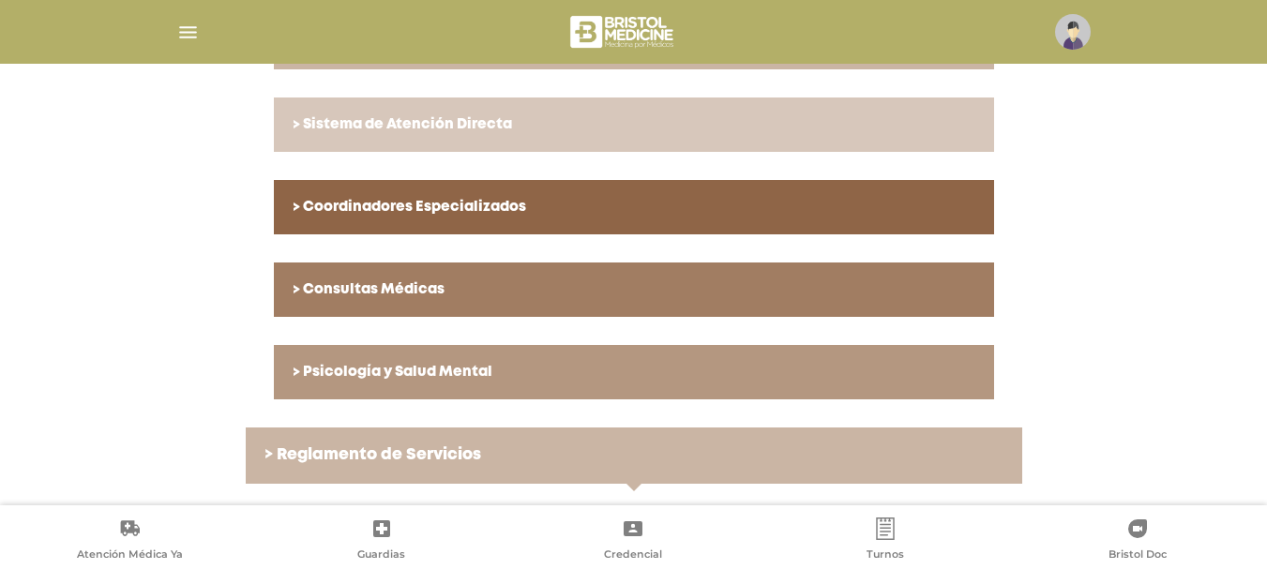
scroll to position [786, 0]
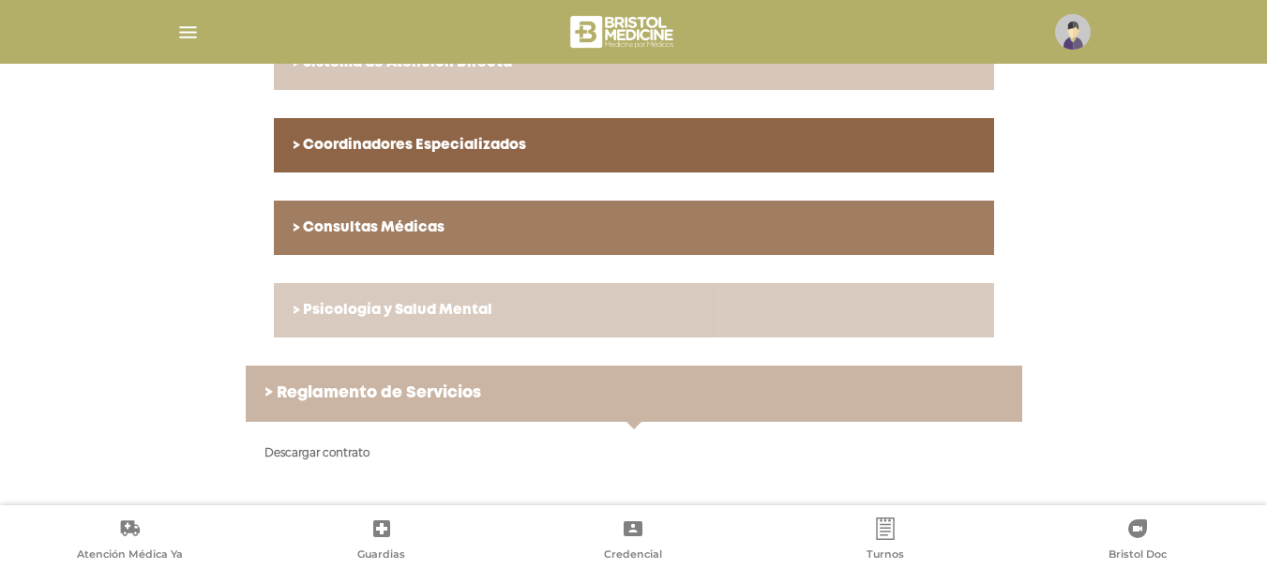
click at [360, 305] on h6 "> Psicología y Salud Mental" at bounding box center [634, 310] width 683 height 17
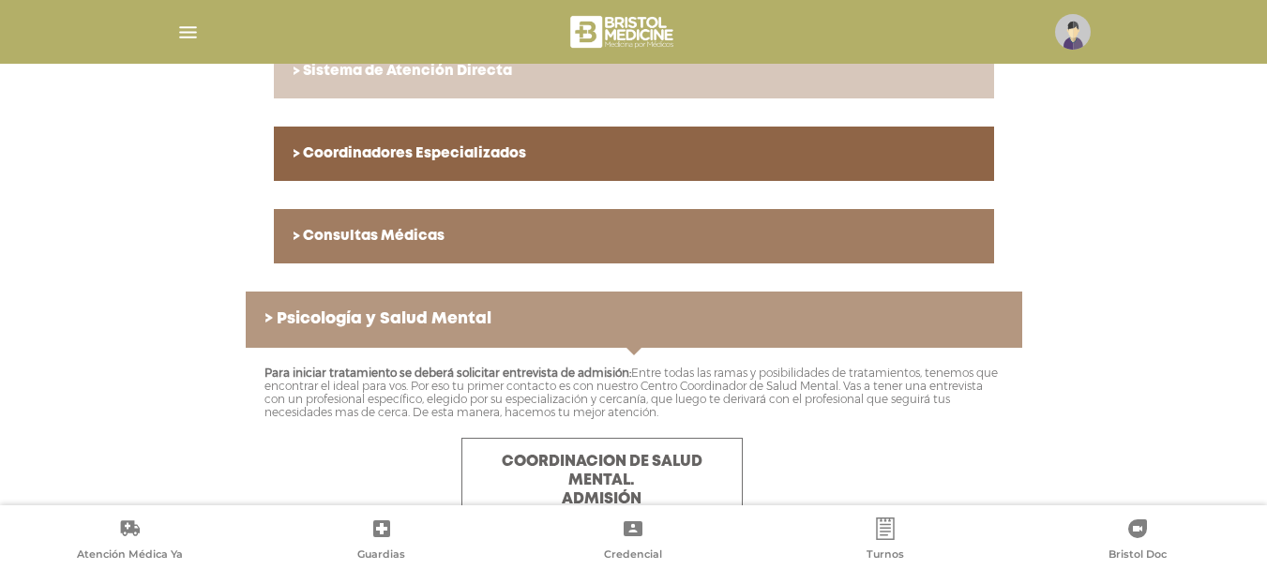
scroll to position [684, 0]
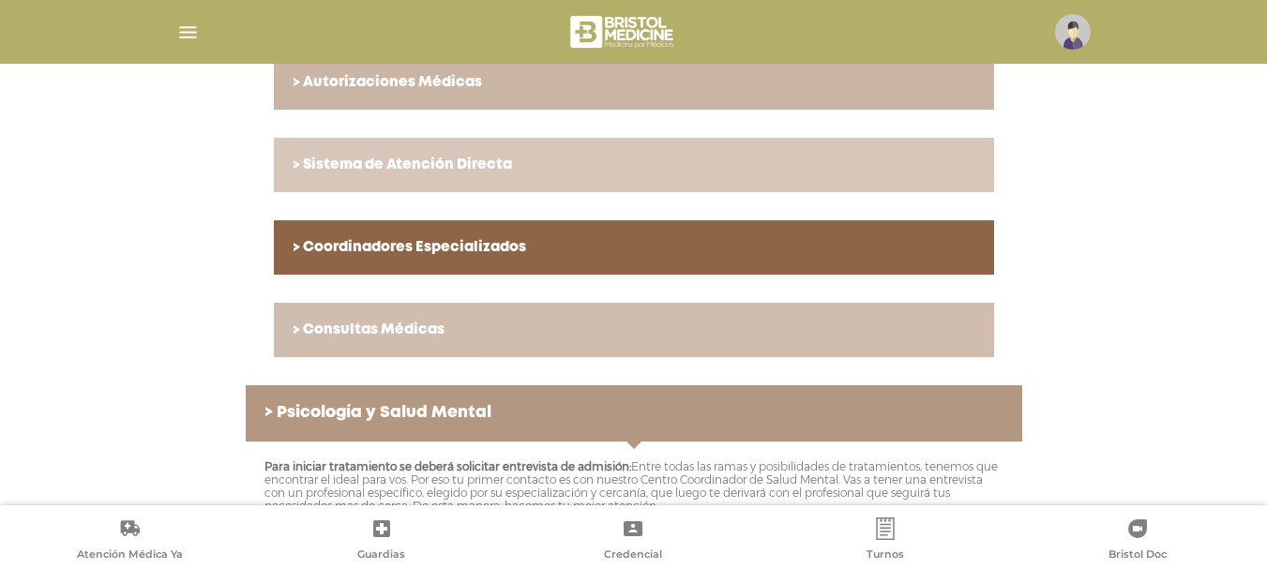
click at [389, 327] on h6 "> Consultas Médicas" at bounding box center [634, 330] width 683 height 17
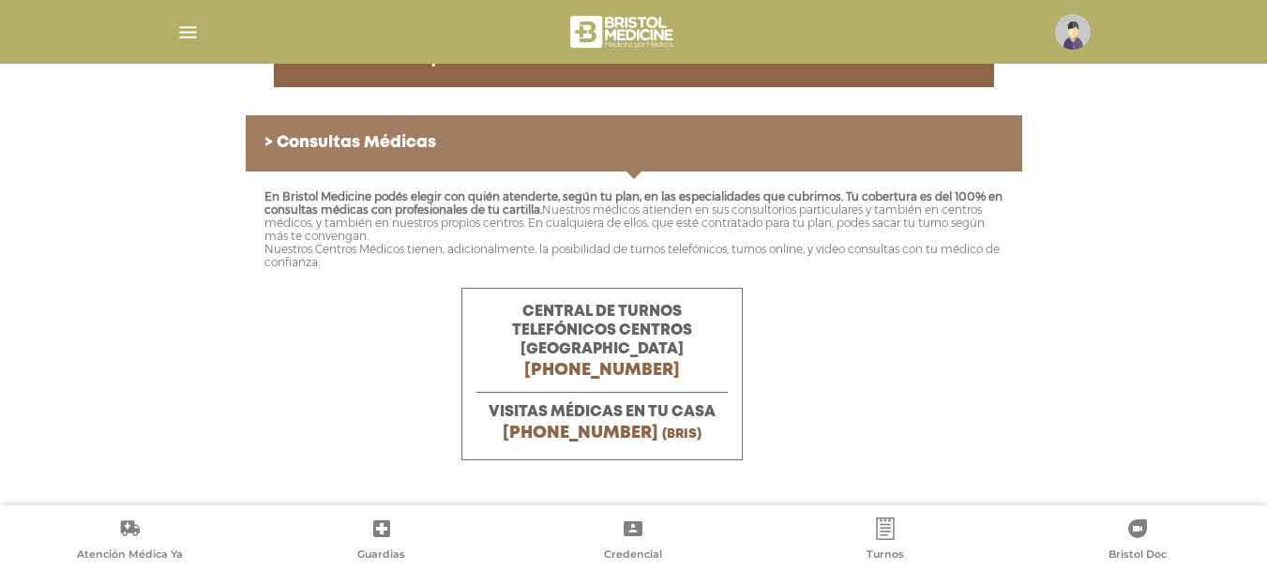
scroll to position [590, 0]
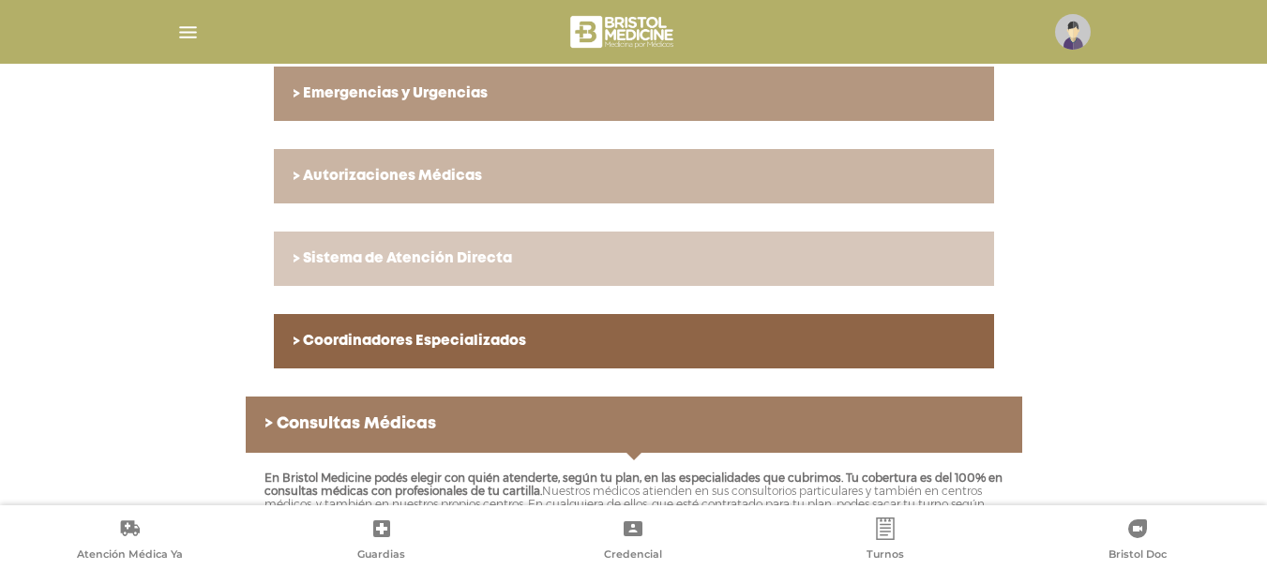
click at [421, 327] on link "> Coordinadores Especializados" at bounding box center [634, 341] width 720 height 54
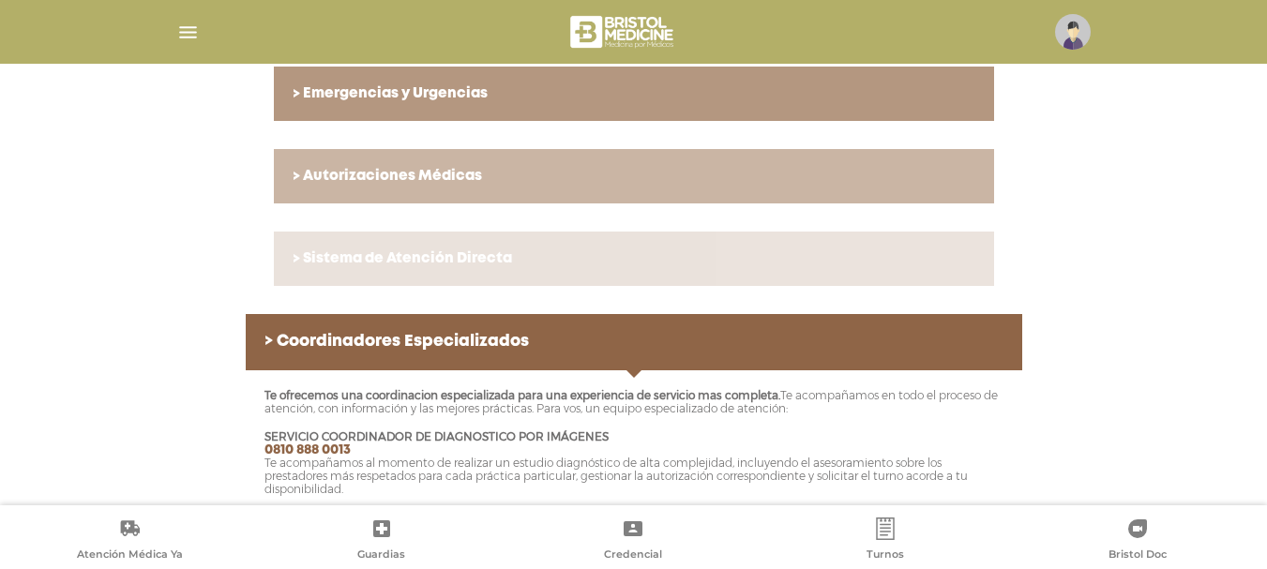
click at [379, 259] on h6 "> Sistema de Atención Directa" at bounding box center [634, 258] width 683 height 17
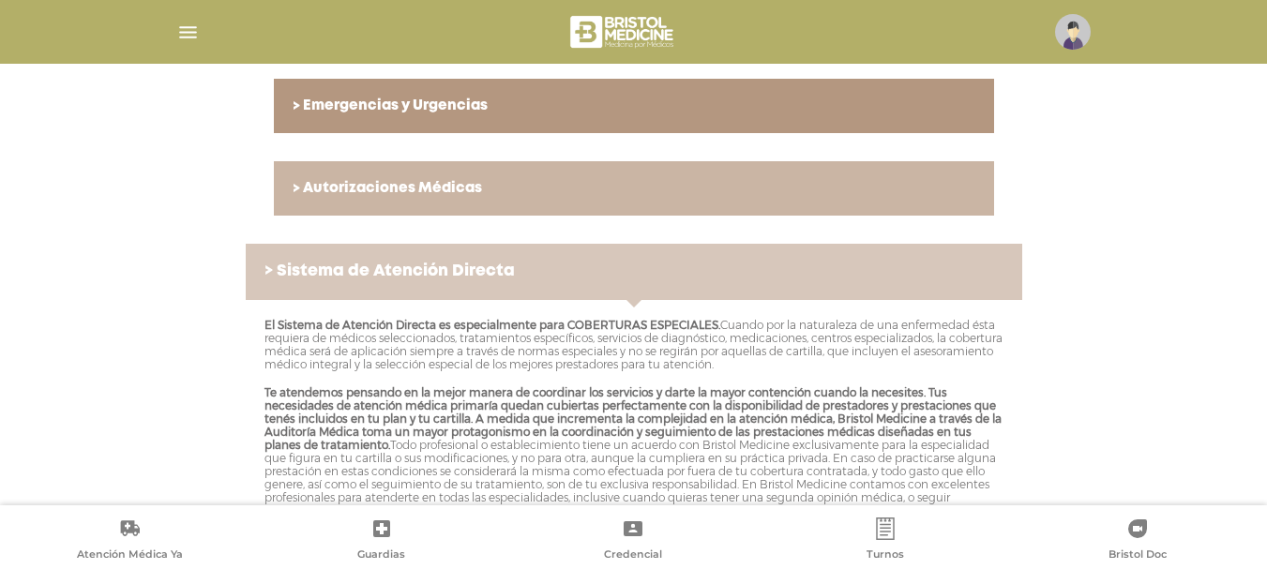
scroll to position [484, 0]
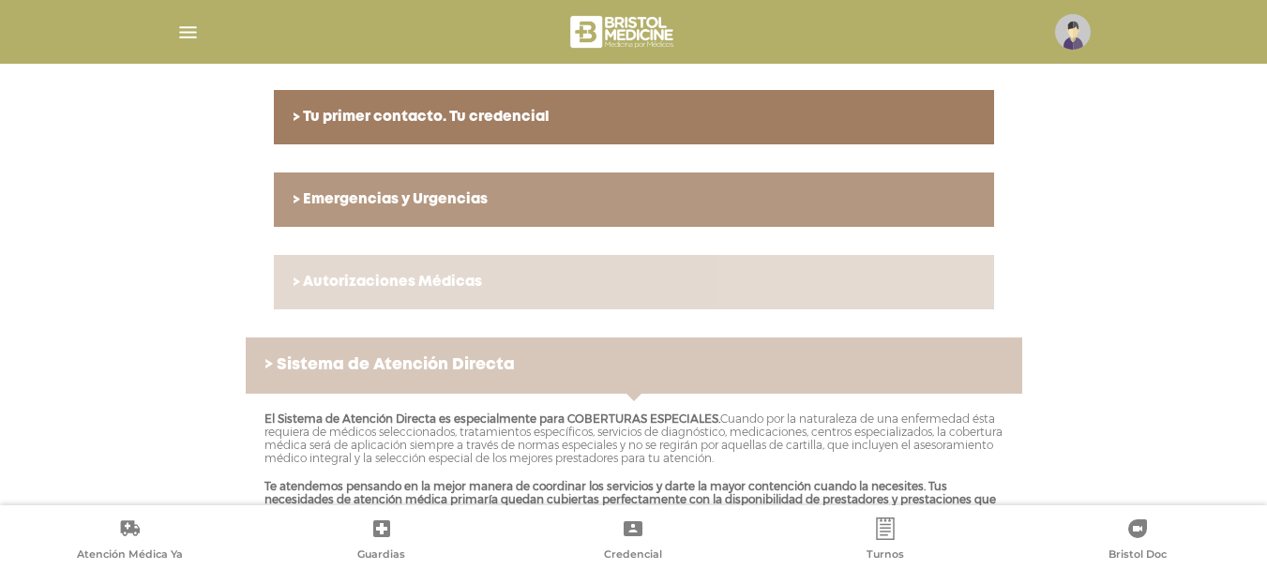
click at [359, 268] on link "> Autorizaciones Médicas" at bounding box center [634, 282] width 720 height 54
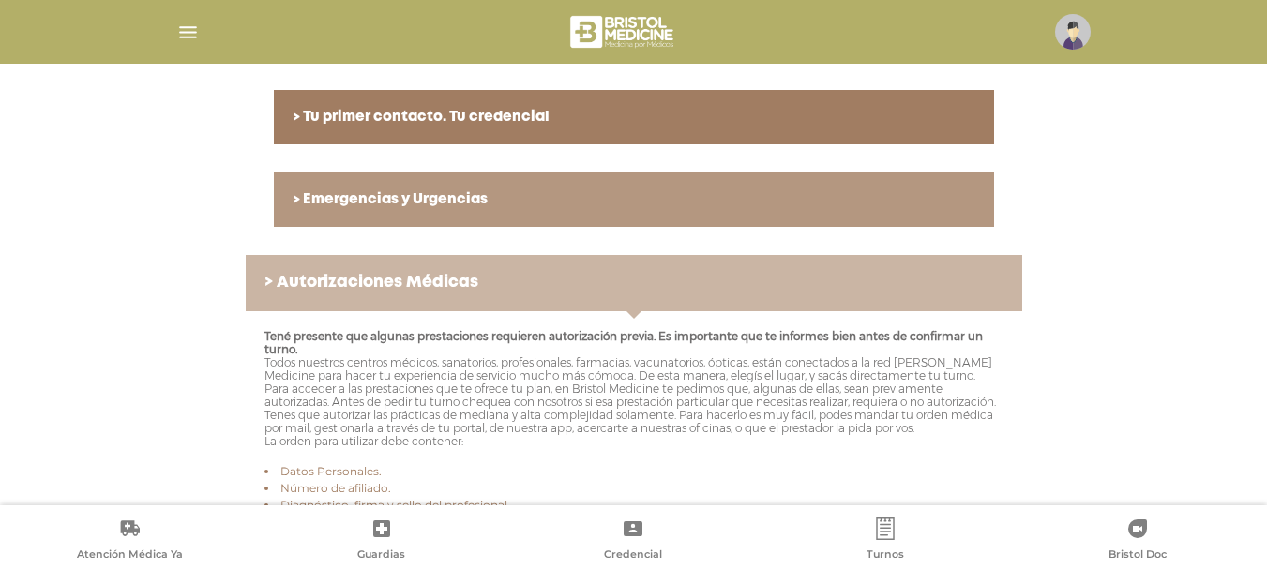
scroll to position [578, 0]
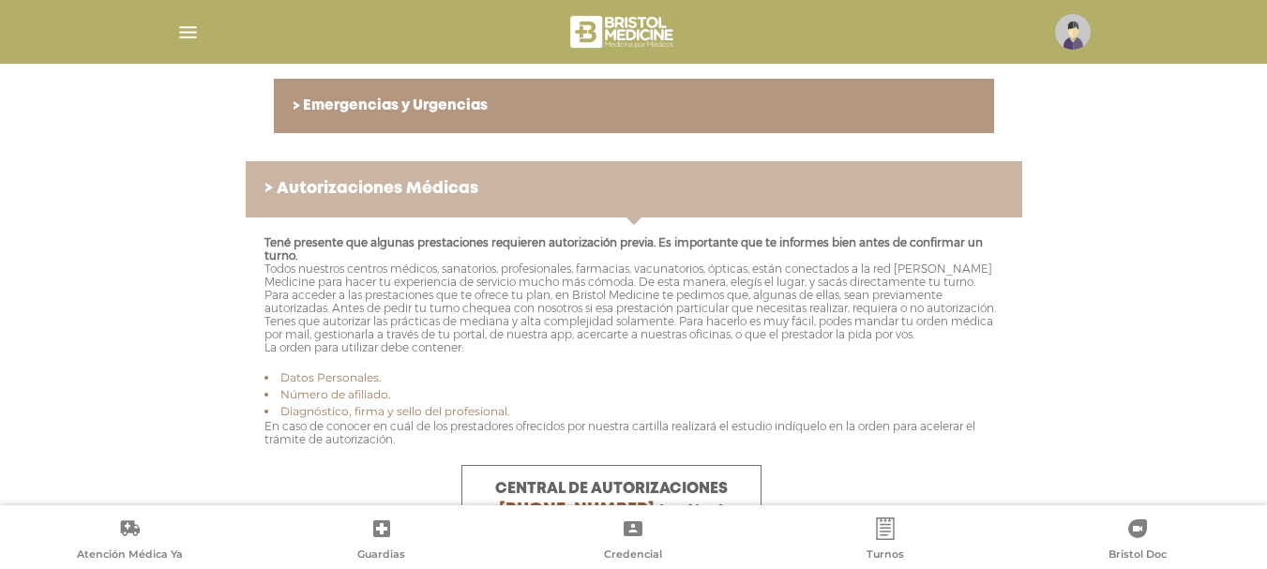
click at [1222, 340] on div "> Cómo empezar a usar el servicio Bristol Medicine es tu nueva cobertura médica…" at bounding box center [633, 477] width 1267 height 1210
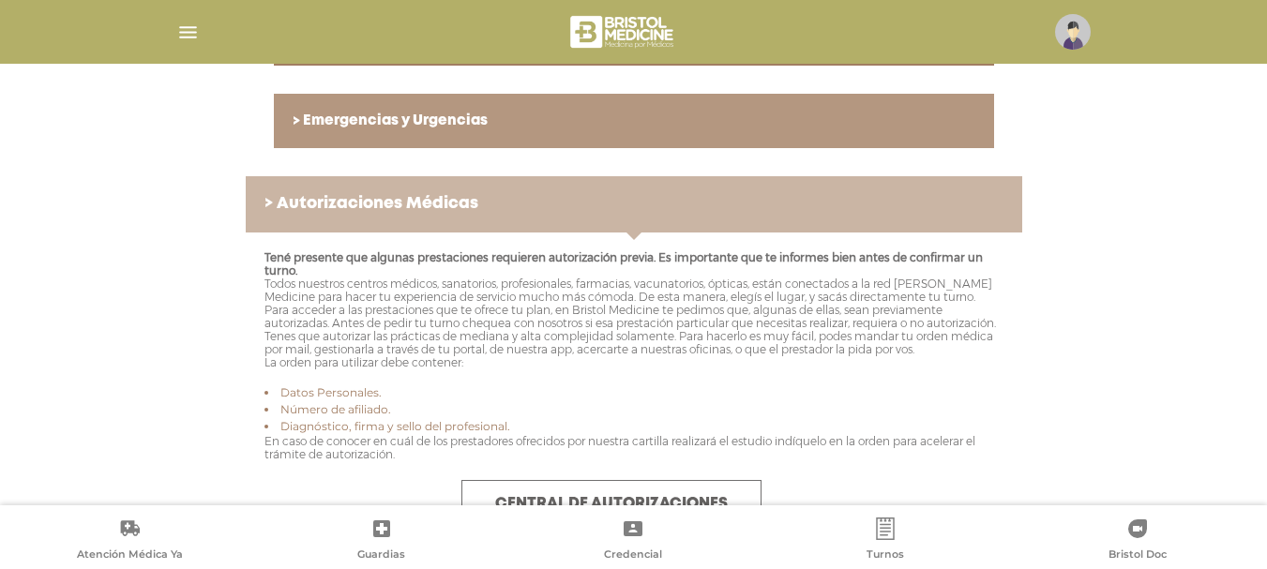
scroll to position [844, 0]
